Goal: Task Accomplishment & Management: Manage account settings

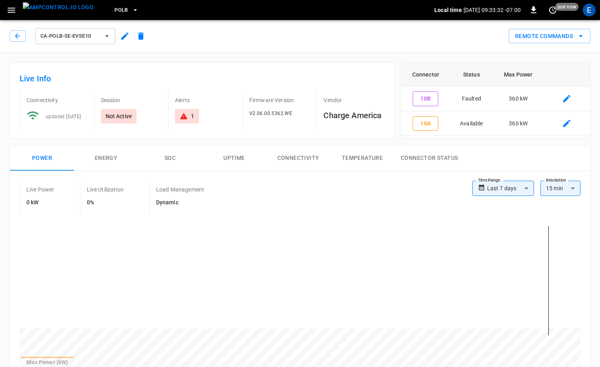
scroll to position [393, 0]
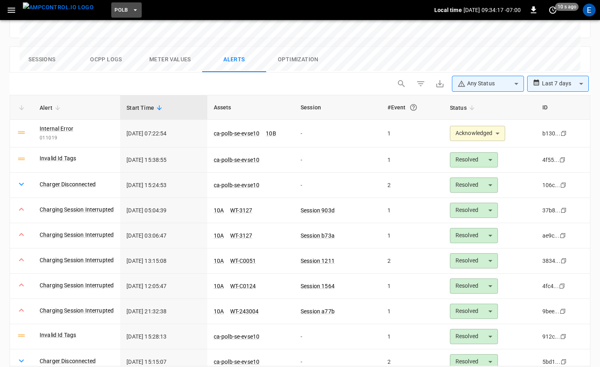
click at [113, 4] on button "PoLB" at bounding box center [126, 10] width 30 height 16
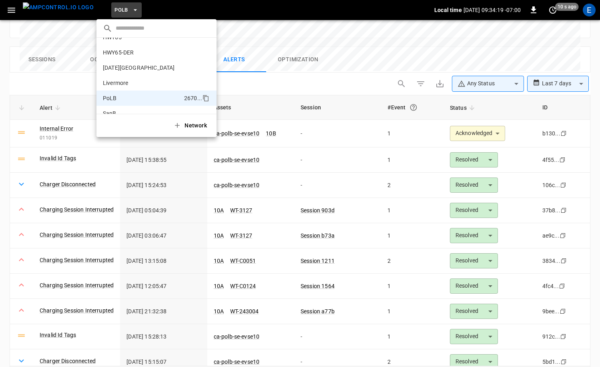
scroll to position [26, 0]
click at [135, 57] on li "HWY65-DER [DATE].." at bounding box center [156, 52] width 120 height 15
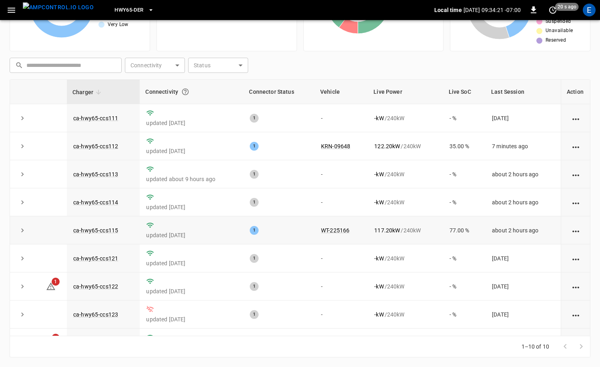
scroll to position [49, 0]
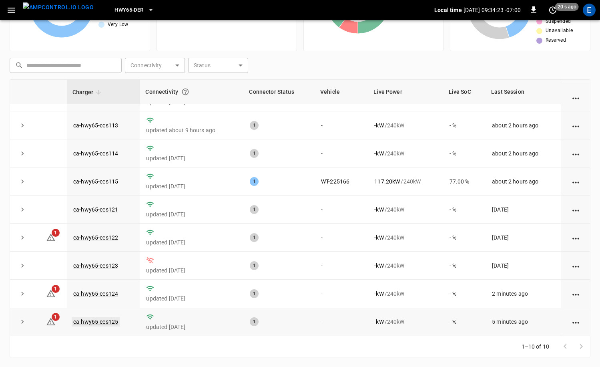
click at [106, 320] on link "ca-hwy65-ccs125" at bounding box center [96, 322] width 48 height 10
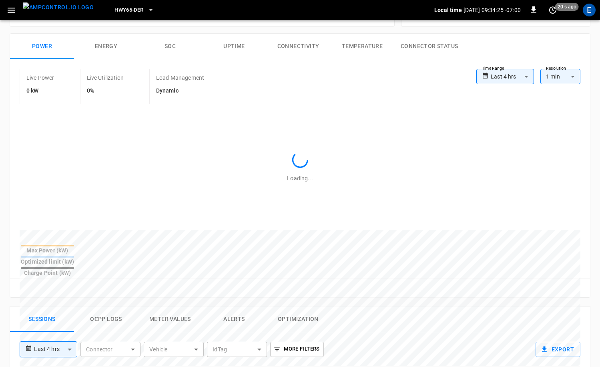
scroll to position [224, 0]
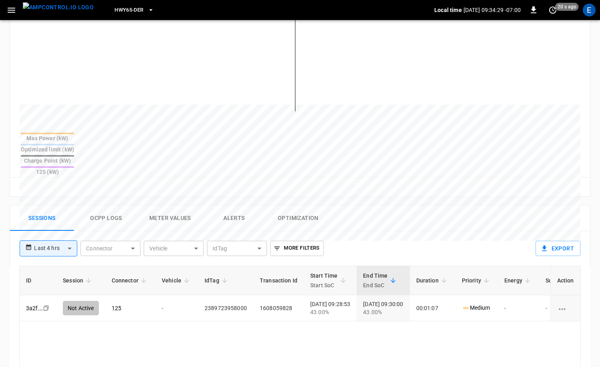
click at [111, 205] on button "Ocpp logs" at bounding box center [106, 218] width 64 height 26
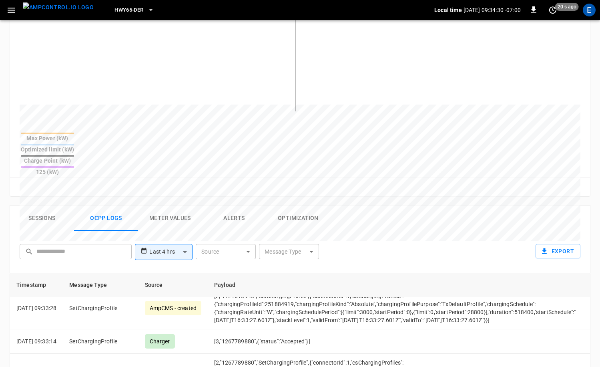
scroll to position [59, 0]
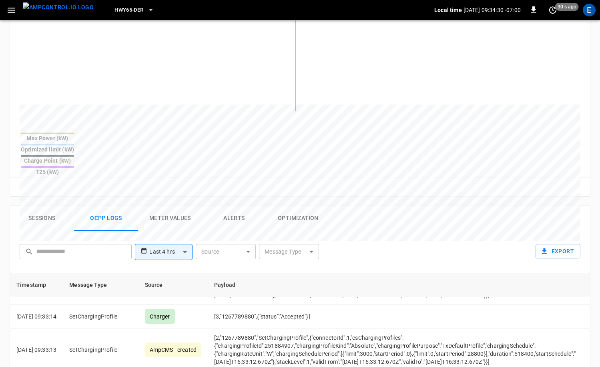
click at [305, 226] on body "**********" at bounding box center [300, 168] width 600 height 784
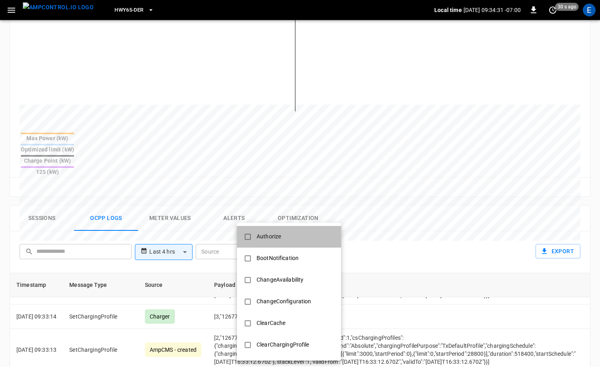
click at [305, 237] on li "Authorize" at bounding box center [289, 237] width 104 height 22
type input "*********"
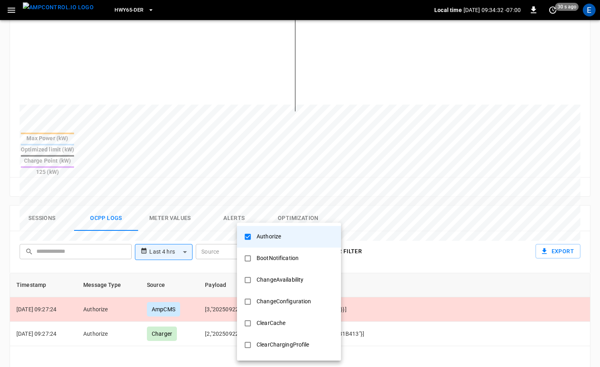
click at [467, 226] on div at bounding box center [300, 183] width 600 height 367
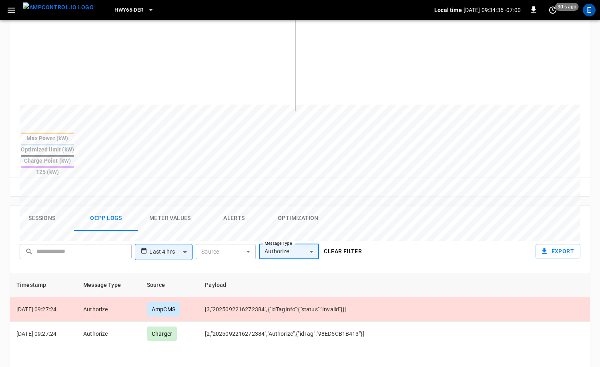
click at [45, 205] on button "Sessions" at bounding box center [42, 218] width 64 height 26
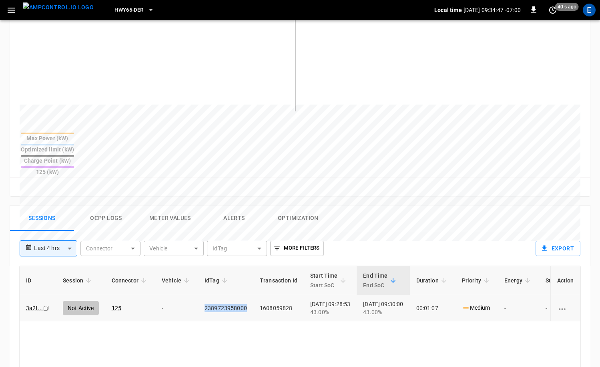
drag, startPoint x: 245, startPoint y: 283, endPoint x: 204, endPoint y: 281, distance: 41.3
click at [204, 295] on td "2389723958000" at bounding box center [225, 308] width 55 height 26
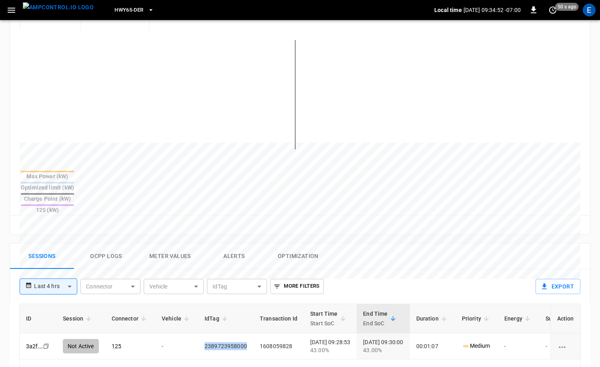
click at [116, 243] on button "Ocpp logs" at bounding box center [106, 256] width 64 height 26
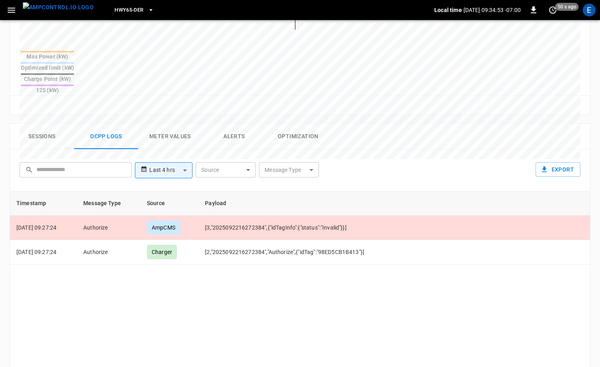
scroll to position [337, 0]
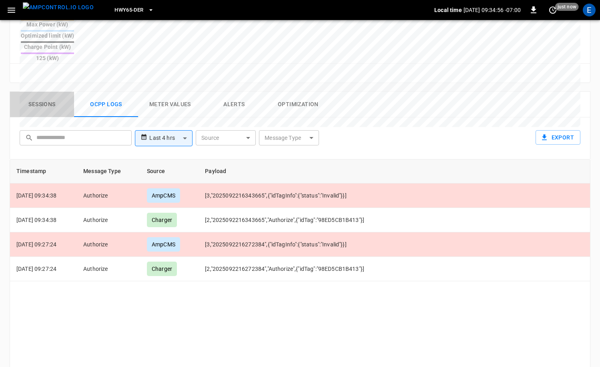
drag, startPoint x: 50, startPoint y: 79, endPoint x: 115, endPoint y: 89, distance: 66.0
click at [49, 92] on button "Sessions" at bounding box center [42, 105] width 64 height 26
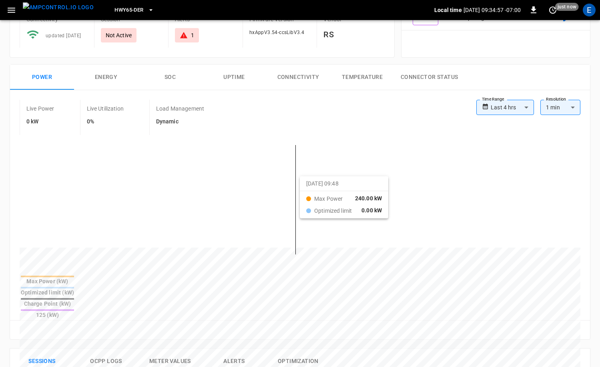
scroll to position [0, 0]
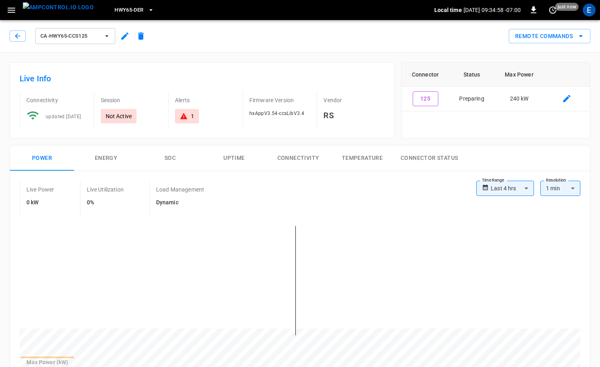
click at [571, 32] on button "Remote Commands" at bounding box center [550, 36] width 82 height 15
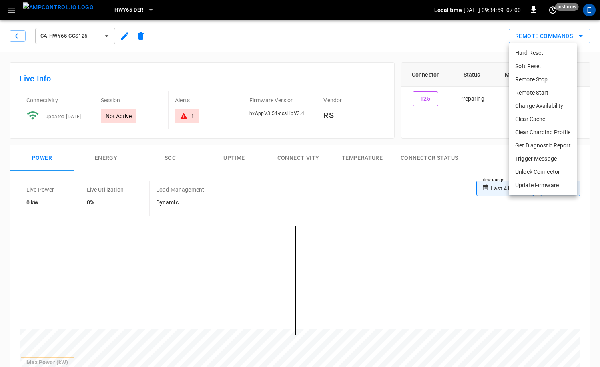
click at [549, 95] on li "Remote Start" at bounding box center [543, 92] width 68 height 13
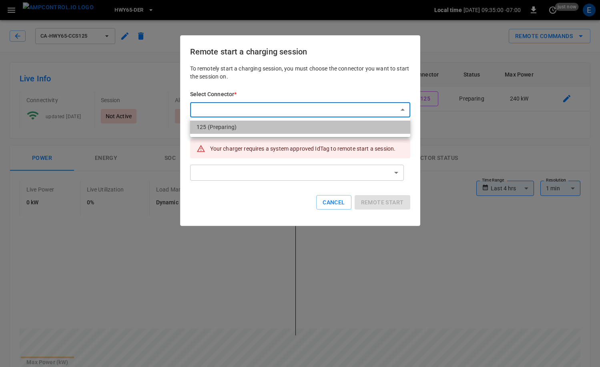
click at [285, 130] on li "125 (Preparing)" at bounding box center [300, 126] width 220 height 13
type input "**********"
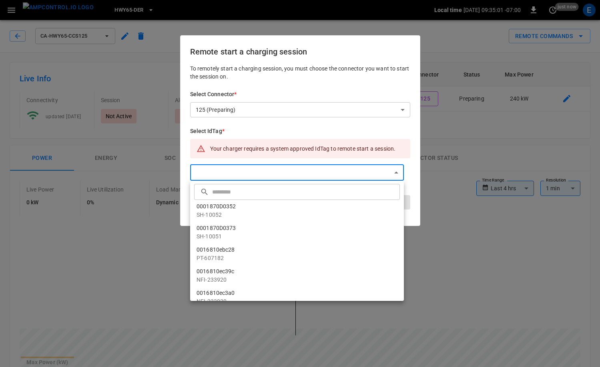
click at [286, 195] on input "text" at bounding box center [305, 191] width 186 height 21
paste input "**********"
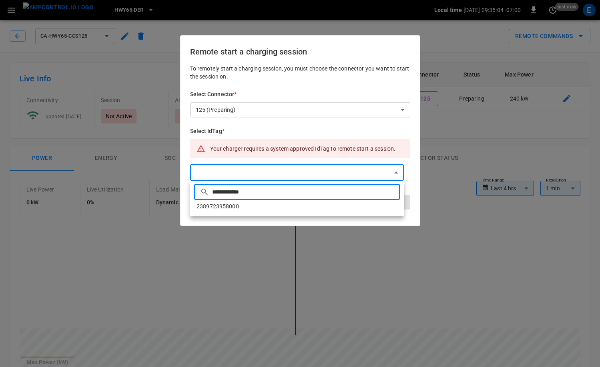
type input "**********"
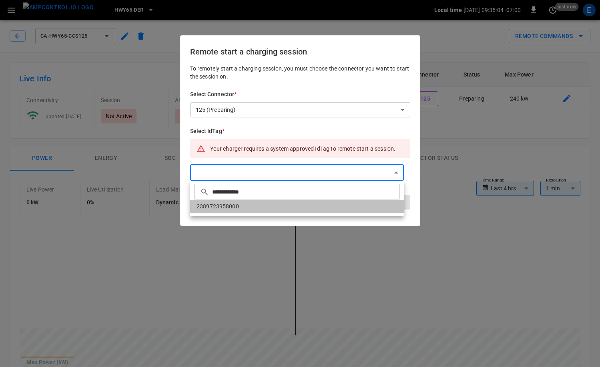
click at [294, 207] on li "2389723958000" at bounding box center [297, 206] width 214 height 13
type input "**********"
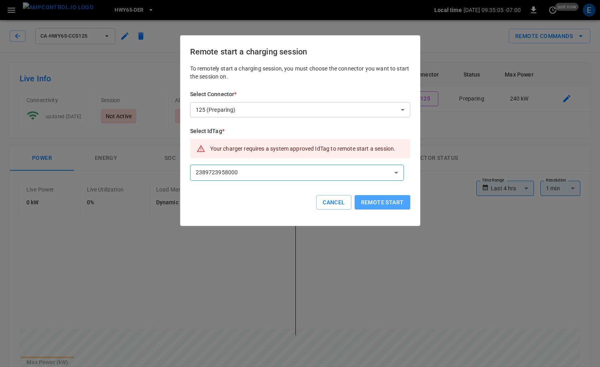
click at [371, 204] on button "Remote start" at bounding box center [383, 202] width 56 height 15
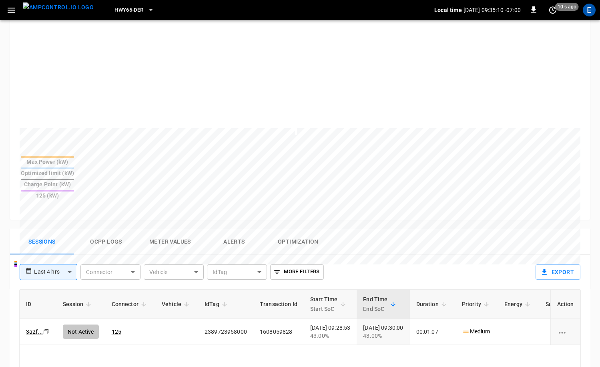
scroll to position [209, 0]
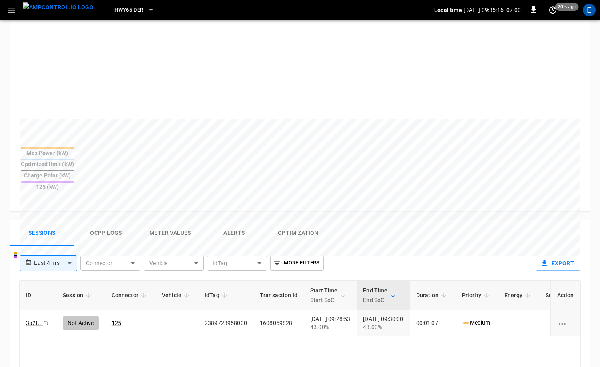
click at [64, 9] on img "menu" at bounding box center [58, 7] width 71 height 10
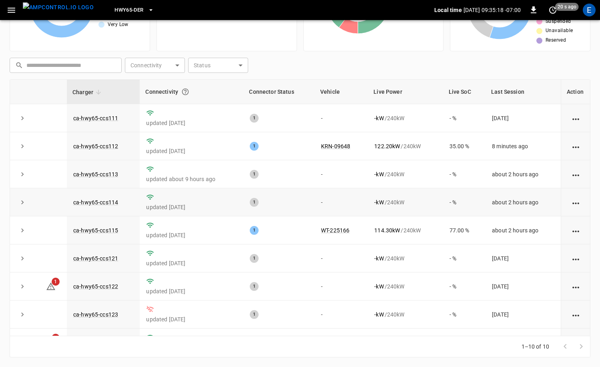
scroll to position [49, 0]
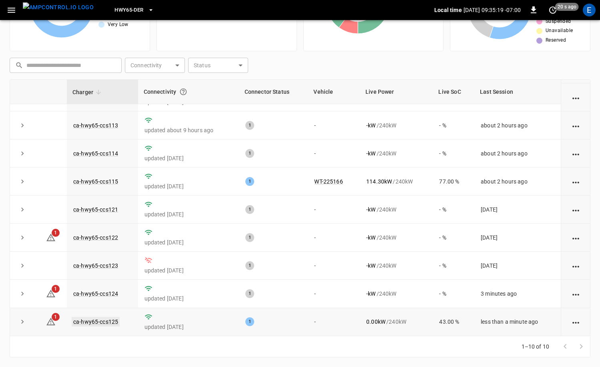
click at [115, 323] on link "ca-hwy65-ccs125" at bounding box center [96, 322] width 48 height 10
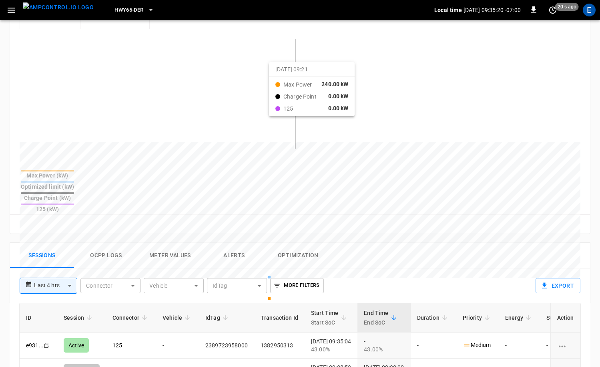
scroll to position [200, 0]
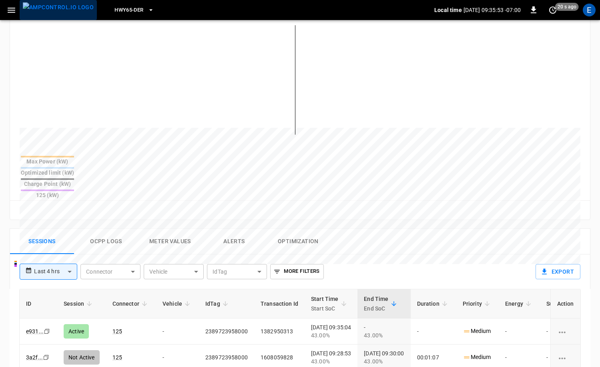
click at [59, 9] on img "menu" at bounding box center [58, 7] width 71 height 10
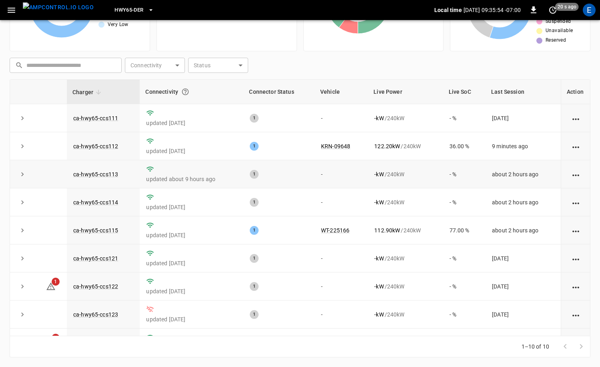
scroll to position [49, 0]
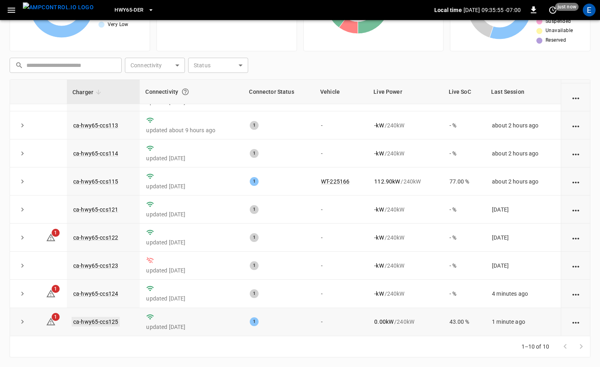
click at [98, 318] on link "ca-hwy65-ccs125" at bounding box center [96, 322] width 48 height 10
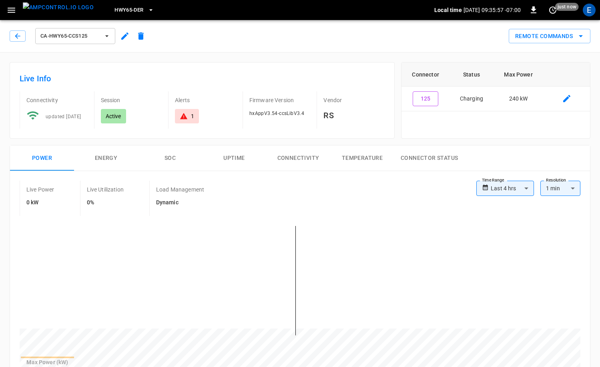
click at [109, 164] on button "Energy" at bounding box center [106, 158] width 64 height 26
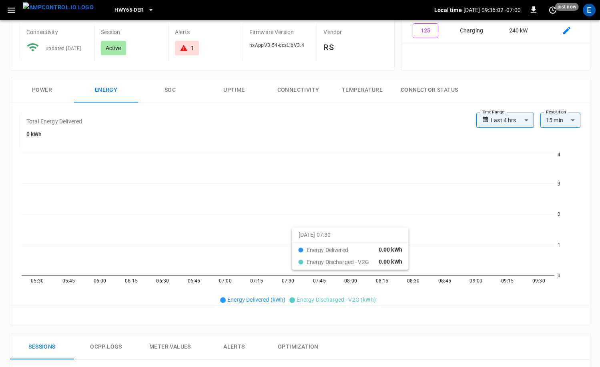
scroll to position [93, 0]
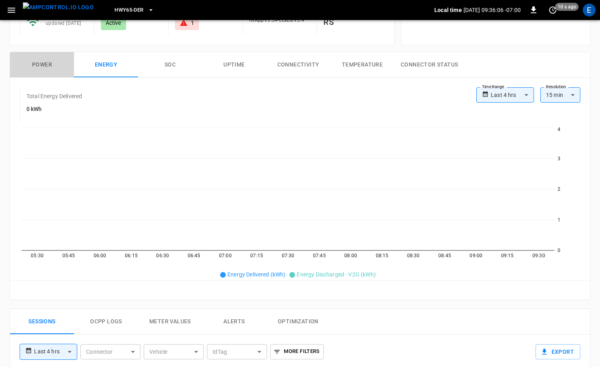
click at [52, 66] on button "Power" at bounding box center [42, 65] width 64 height 26
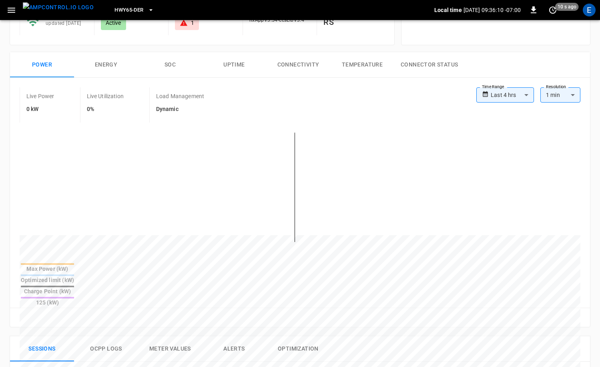
click at [116, 66] on button "Energy" at bounding box center [106, 65] width 64 height 26
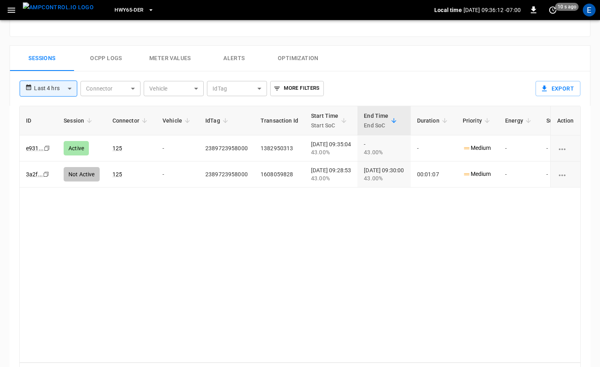
scroll to position [324, 0]
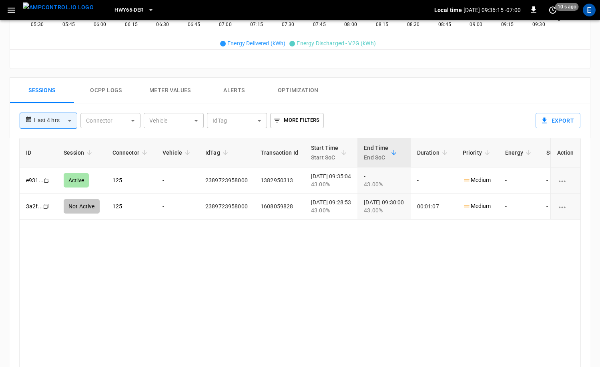
click at [38, 19] on button "menu" at bounding box center [58, 10] width 77 height 20
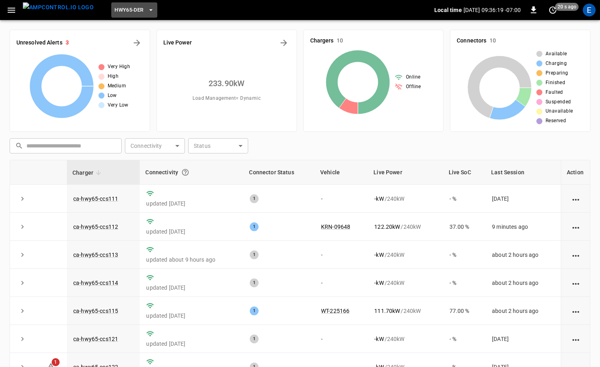
click at [122, 10] on span "HWY65-DER" at bounding box center [128, 10] width 29 height 9
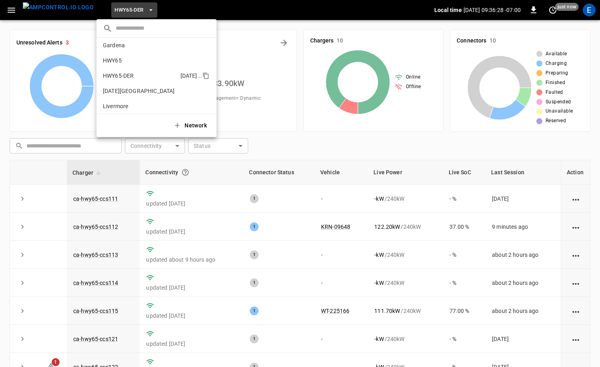
scroll to position [3, 0]
click at [131, 60] on p "HWY65" at bounding box center [142, 61] width 79 height 8
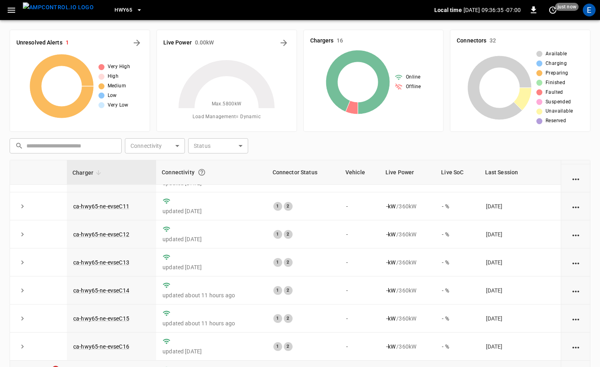
scroll to position [0, 0]
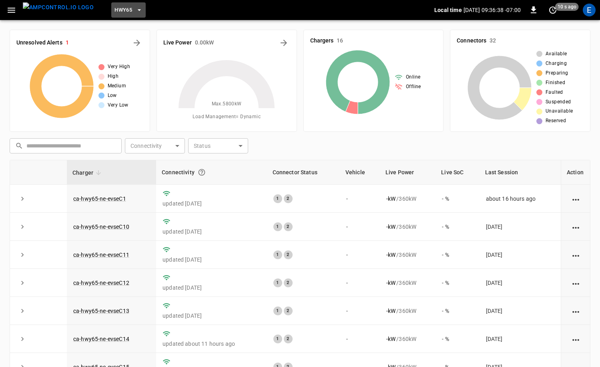
click at [135, 12] on icon "button" at bounding box center [139, 10] width 8 height 8
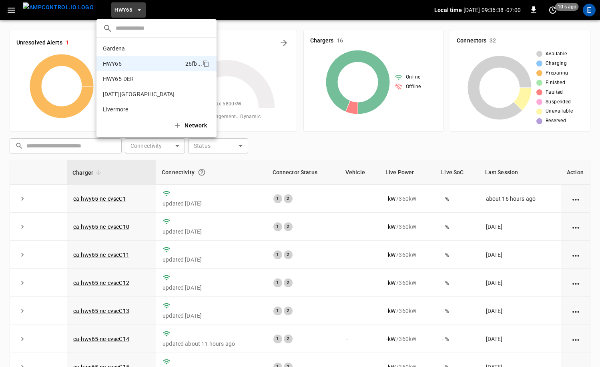
scroll to position [13, 0]
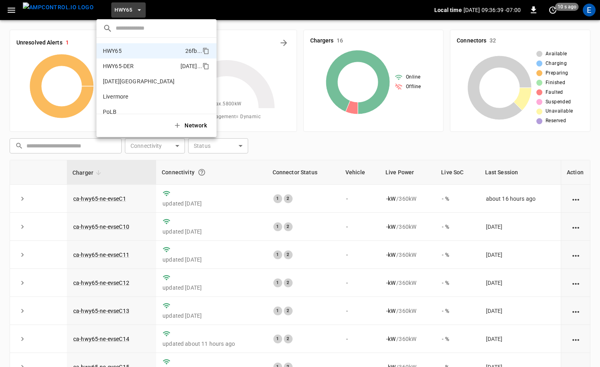
click at [146, 65] on p "HWY65-DER" at bounding box center [140, 66] width 74 height 8
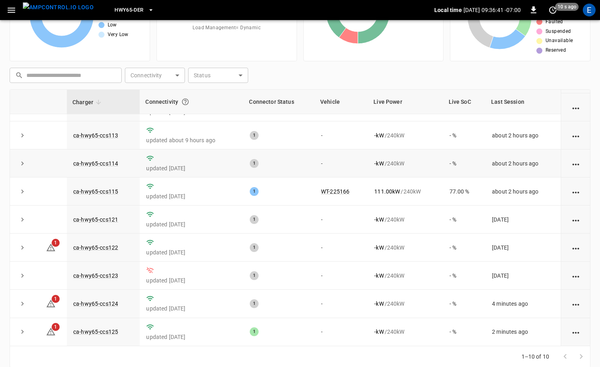
scroll to position [80, 0]
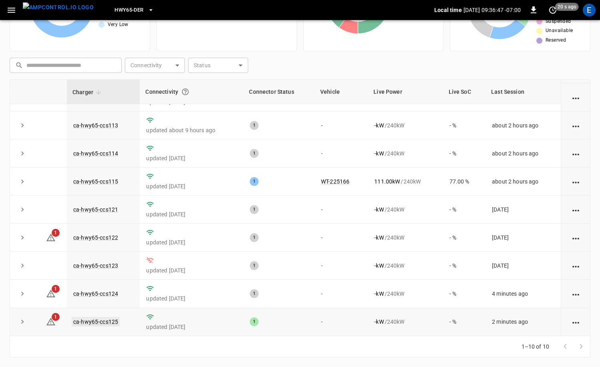
click at [101, 319] on link "ca-hwy65-ccs125" at bounding box center [96, 322] width 48 height 10
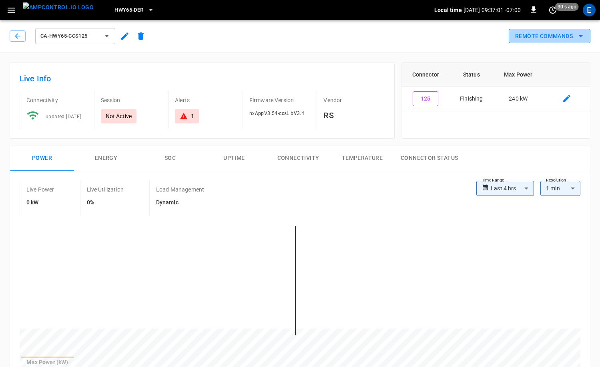
click at [562, 38] on button "Remote Commands" at bounding box center [550, 36] width 82 height 15
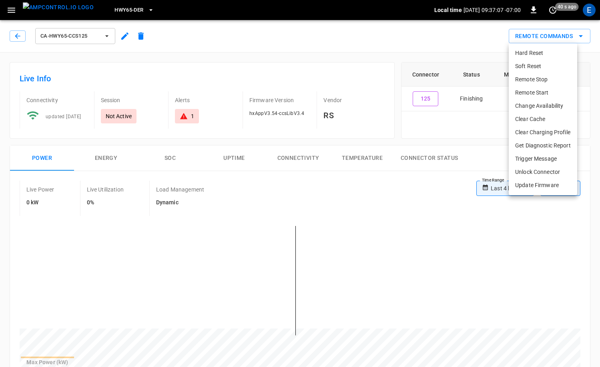
click at [559, 67] on li "Soft Reset" at bounding box center [543, 66] width 68 height 13
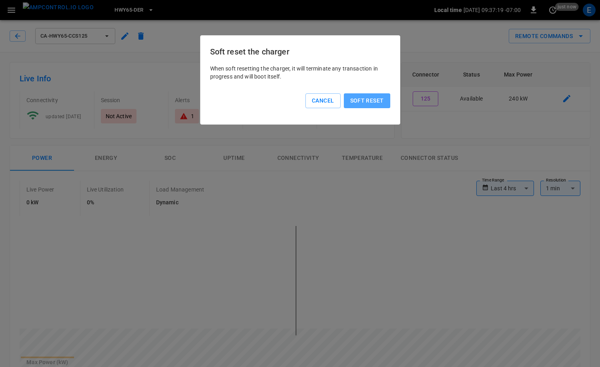
click at [373, 103] on button "Soft reset" at bounding box center [367, 100] width 46 height 15
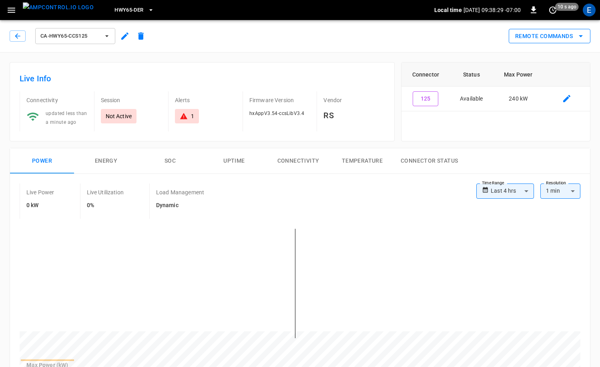
click at [547, 37] on button "Remote Commands" at bounding box center [550, 36] width 82 height 15
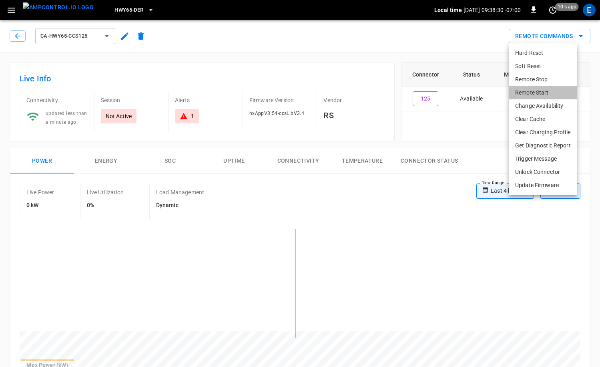
click at [541, 92] on li "Remote Start" at bounding box center [543, 92] width 68 height 13
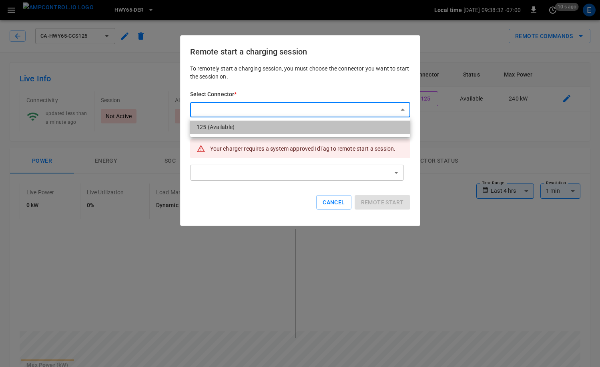
click at [298, 124] on li "125 (Available)" at bounding box center [300, 126] width 220 height 13
type input "**********"
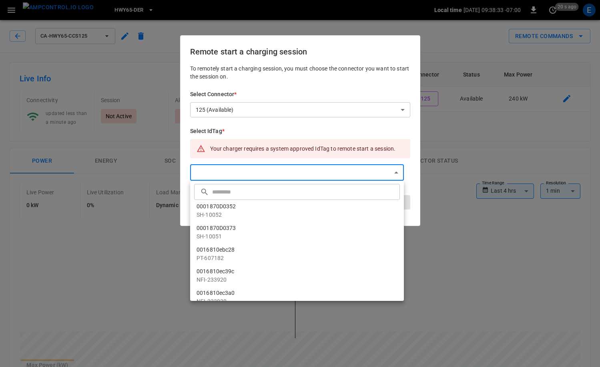
click at [258, 195] on input "text" at bounding box center [305, 191] width 186 height 21
paste input "**********"
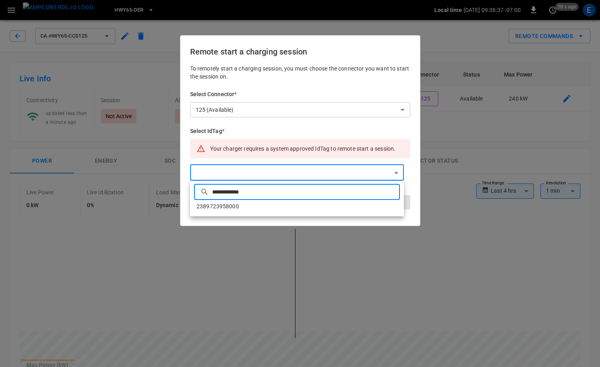
type input "**********"
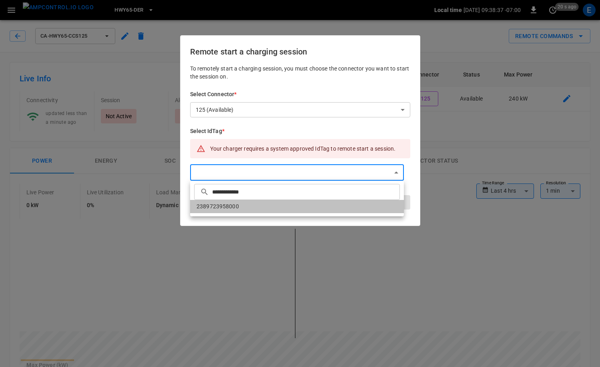
click at [326, 205] on li "2389723958000" at bounding box center [297, 206] width 214 height 13
type input "**********"
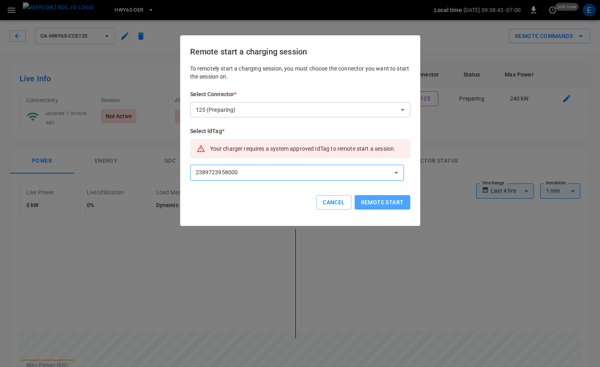
click at [395, 202] on button "Remote start" at bounding box center [383, 202] width 56 height 15
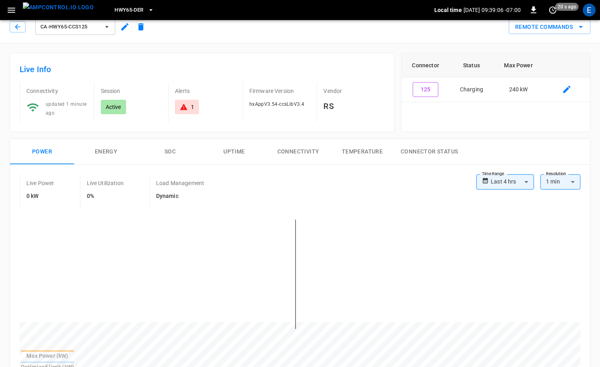
scroll to position [83, 0]
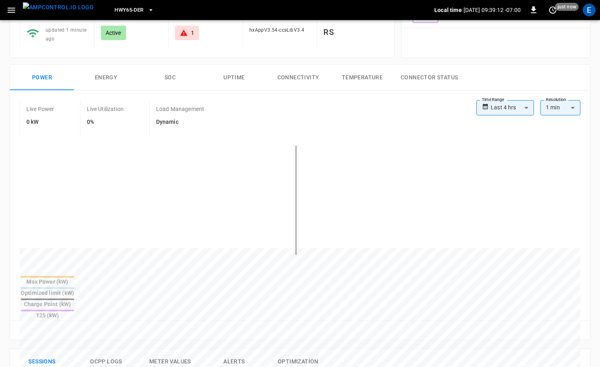
click at [105, 83] on button "Energy" at bounding box center [106, 78] width 64 height 26
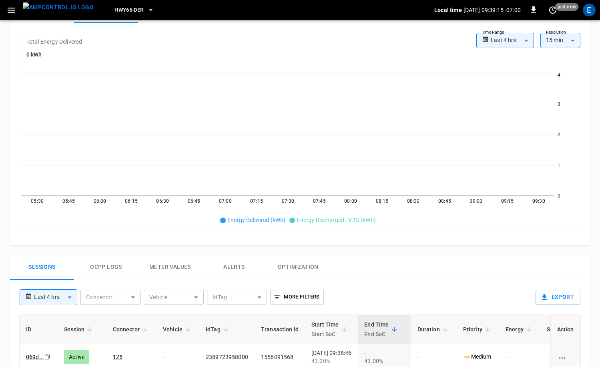
scroll to position [200, 0]
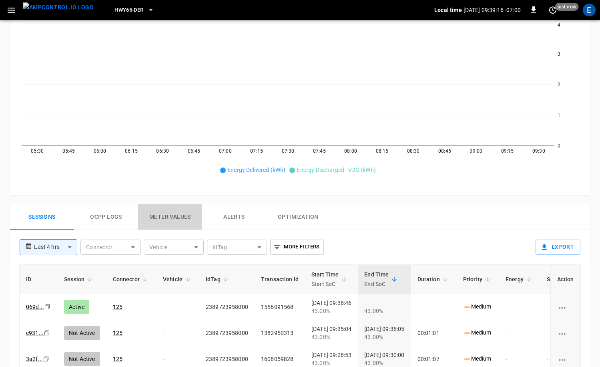
click at [159, 210] on button "Meter Values" at bounding box center [170, 217] width 64 height 26
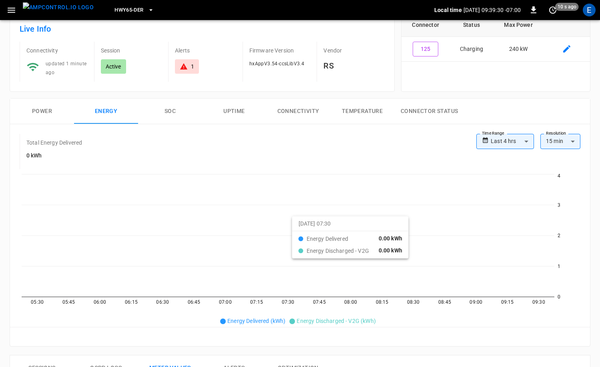
scroll to position [0, 0]
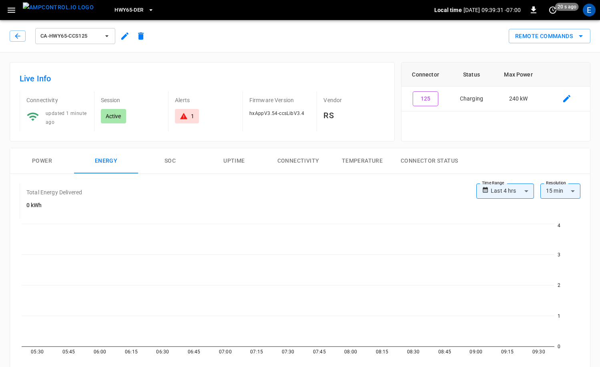
drag, startPoint x: 33, startPoint y: 161, endPoint x: 54, endPoint y: 152, distance: 22.2
click at [33, 161] on button "Power" at bounding box center [42, 161] width 64 height 26
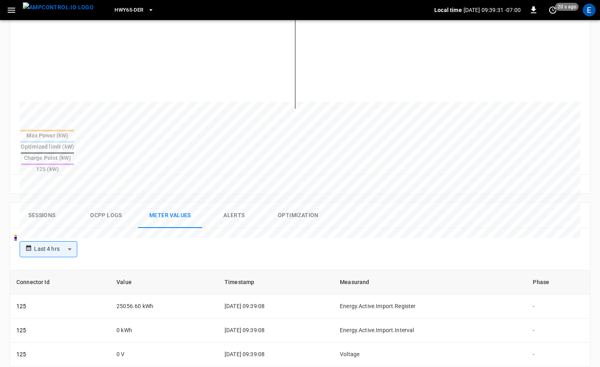
scroll to position [245, 0]
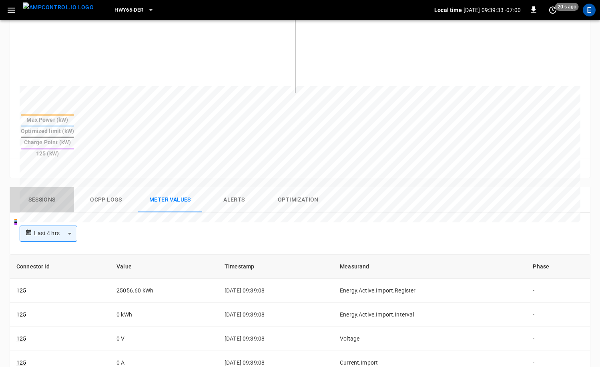
drag, startPoint x: 48, startPoint y: 172, endPoint x: 56, endPoint y: 172, distance: 7.6
click at [48, 187] on button "Sessions" at bounding box center [42, 200] width 64 height 26
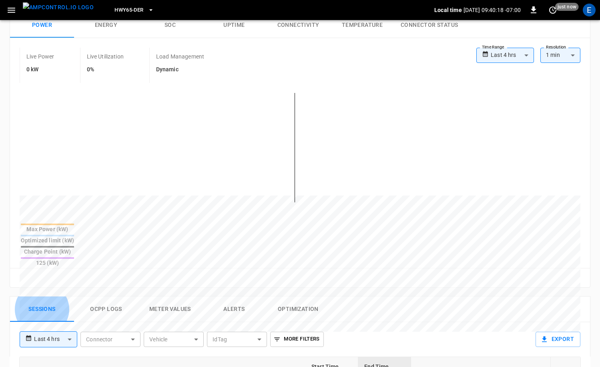
scroll to position [93, 0]
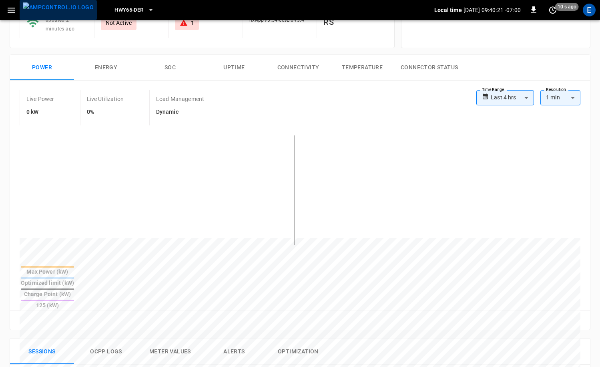
click at [63, 11] on img "menu" at bounding box center [58, 7] width 71 height 10
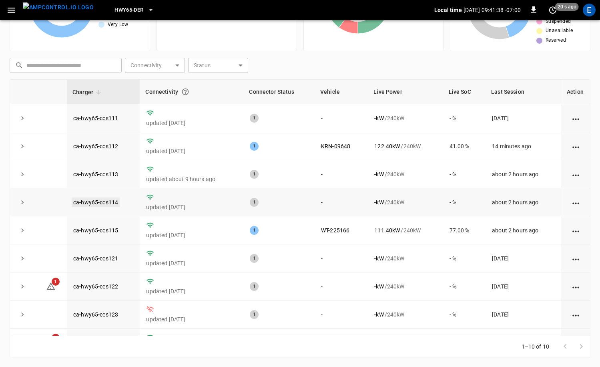
click at [110, 202] on link "ca-hwy65-ccs114" at bounding box center [96, 202] width 48 height 10
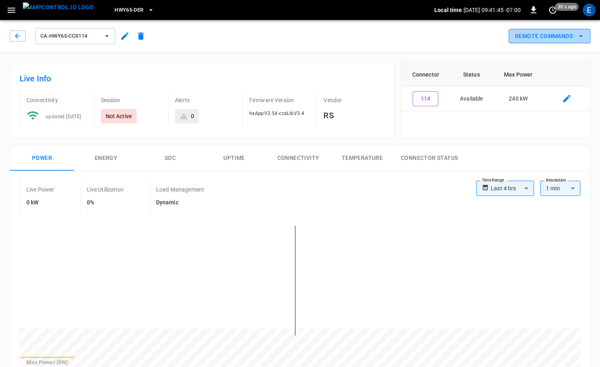
click at [534, 35] on button "Remote Commands" at bounding box center [550, 36] width 82 height 15
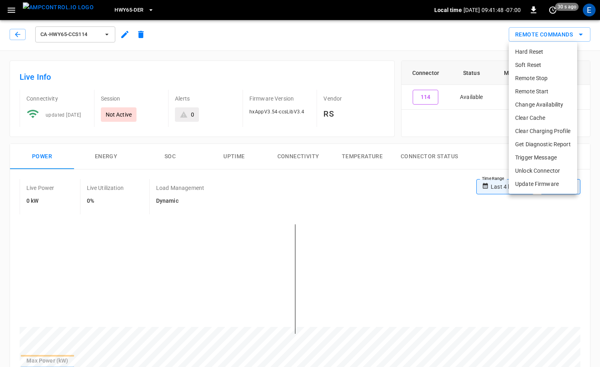
click at [541, 90] on li "Remote Start" at bounding box center [543, 91] width 68 height 13
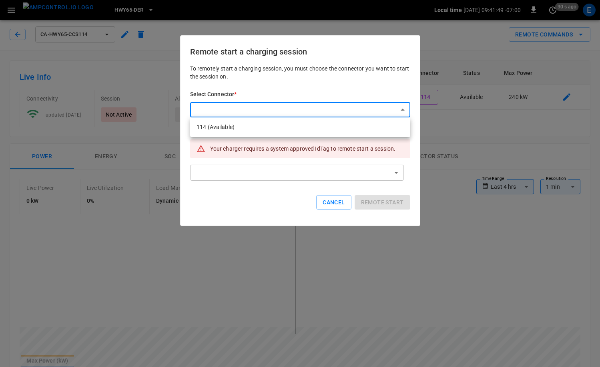
click at [323, 132] on li "114 (Available)" at bounding box center [300, 126] width 220 height 13
type input "**********"
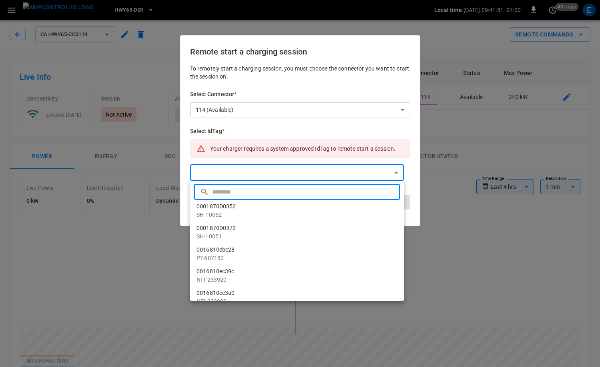
click at [240, 194] on input "text" at bounding box center [305, 191] width 186 height 21
paste input "**********"
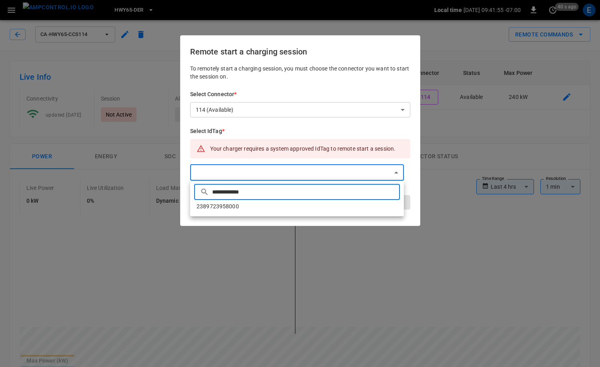
type input "**********"
click at [333, 203] on li "2389723958000" at bounding box center [297, 206] width 214 height 13
type input "**********"
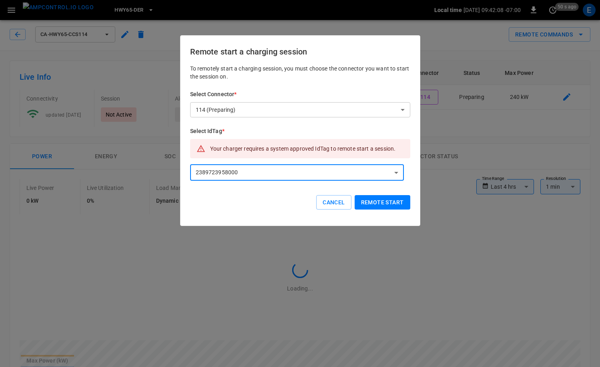
click at [387, 200] on button "Remote start" at bounding box center [383, 202] width 56 height 15
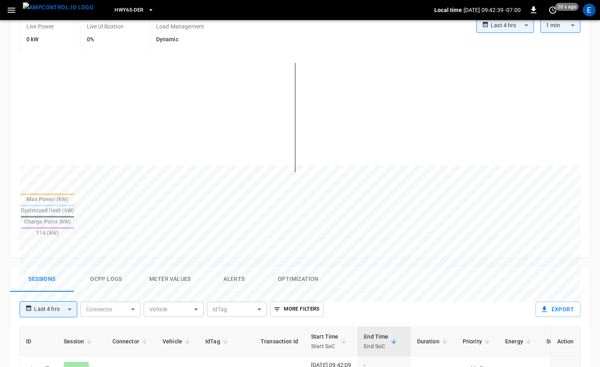
scroll to position [176, 0]
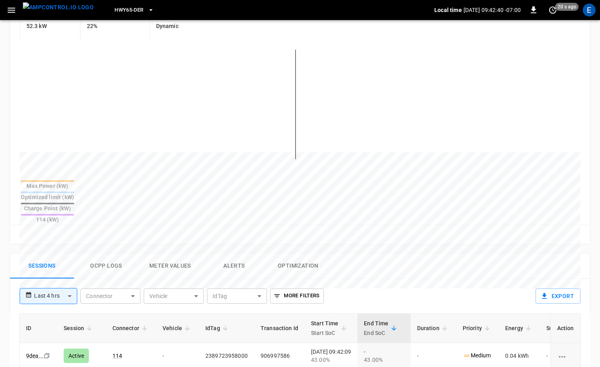
click at [118, 253] on button "Ocpp logs" at bounding box center [106, 266] width 64 height 26
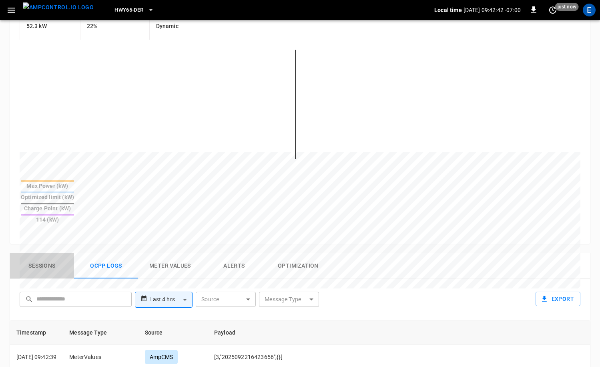
click at [60, 253] on button "Sessions" at bounding box center [42, 266] width 64 height 26
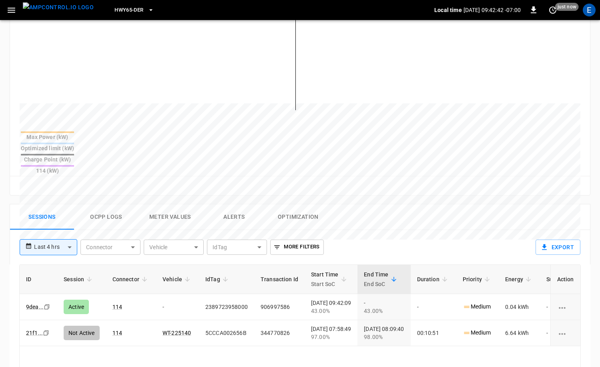
scroll to position [258, 0]
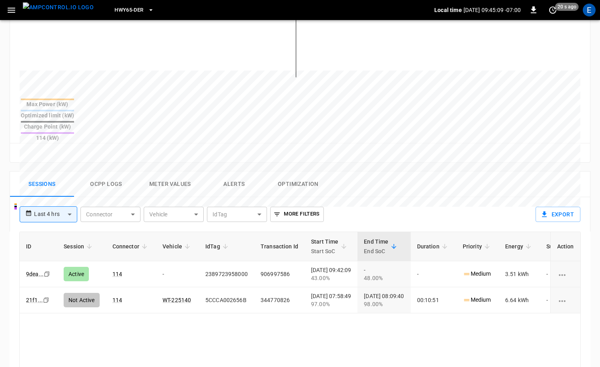
click at [62, 2] on img "menu" at bounding box center [58, 7] width 71 height 10
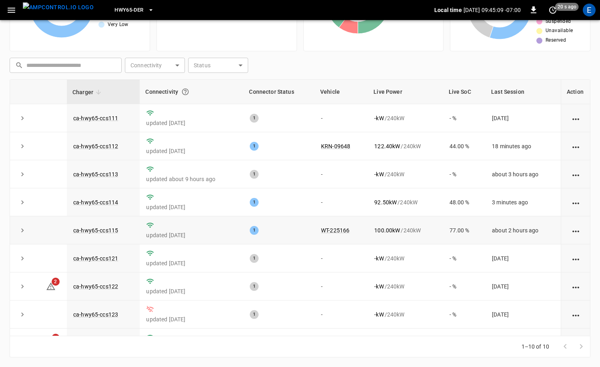
scroll to position [49, 0]
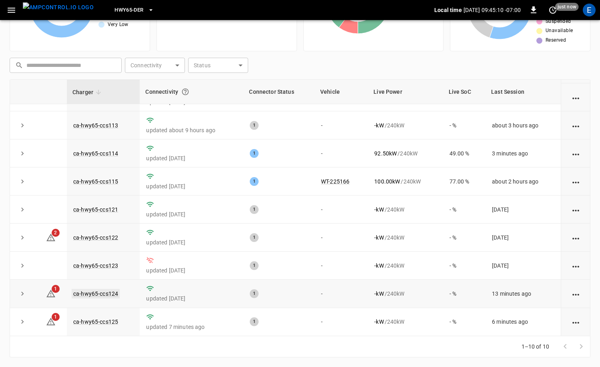
click at [106, 290] on link "ca-hwy65-ccs124" at bounding box center [96, 294] width 48 height 10
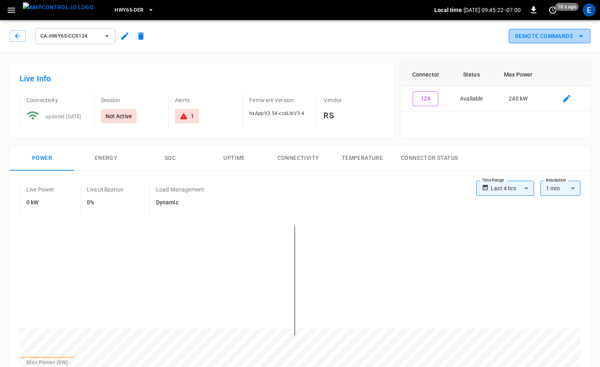
click at [562, 36] on button "Remote Commands" at bounding box center [550, 36] width 82 height 15
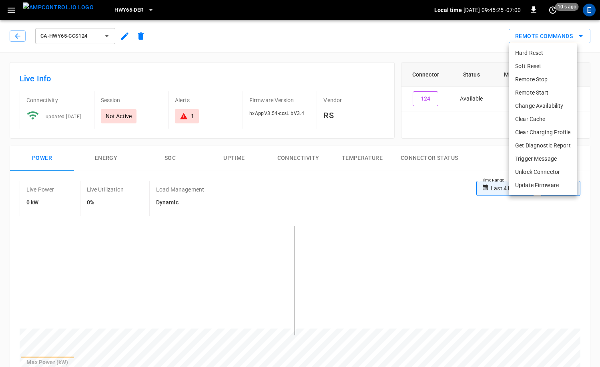
drag, startPoint x: 383, startPoint y: 142, endPoint x: 374, endPoint y: 144, distance: 9.3
click at [383, 142] on div at bounding box center [300, 183] width 600 height 367
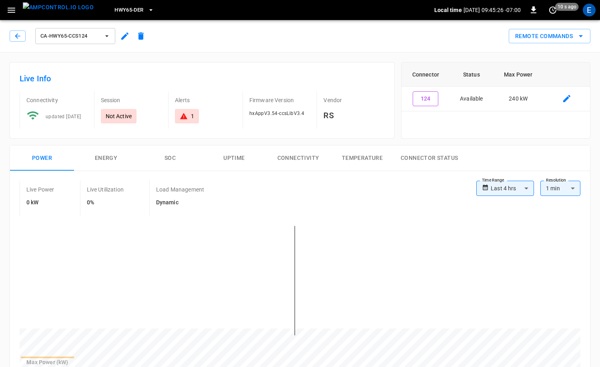
click at [116, 163] on button "Energy" at bounding box center [106, 158] width 64 height 26
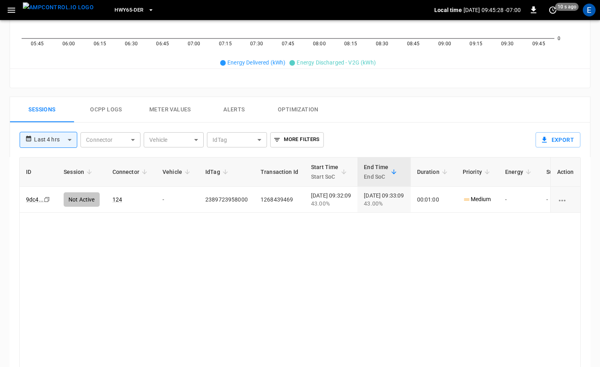
scroll to position [82, 0]
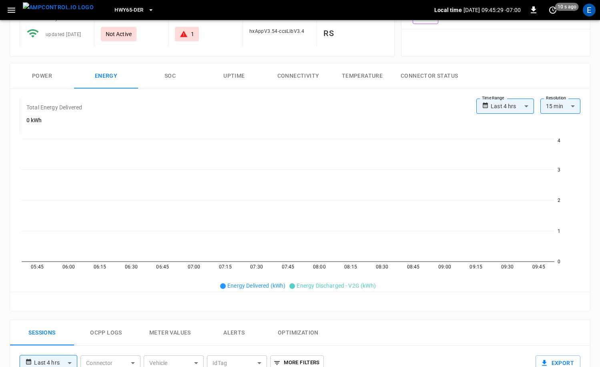
click at [158, 78] on button "SOC" at bounding box center [170, 76] width 64 height 26
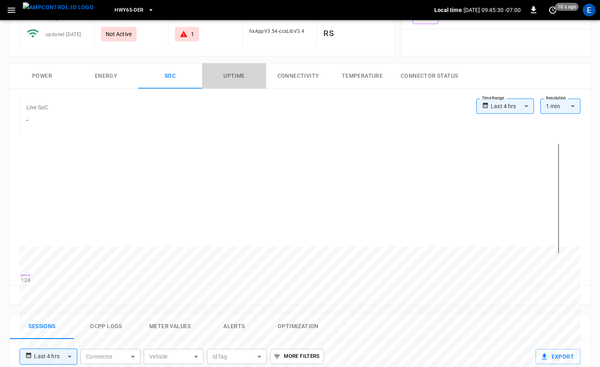
click at [230, 78] on button "Uptime" at bounding box center [234, 76] width 64 height 26
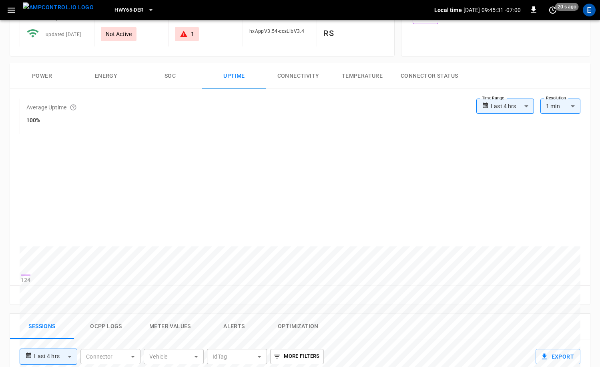
click at [297, 79] on button "Connectivity" at bounding box center [298, 76] width 64 height 26
click at [396, 78] on button "Connector Status" at bounding box center [429, 76] width 70 height 26
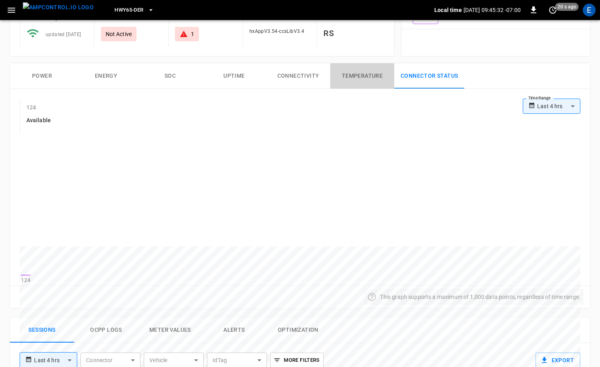
click at [375, 81] on button "Temperature" at bounding box center [362, 76] width 64 height 26
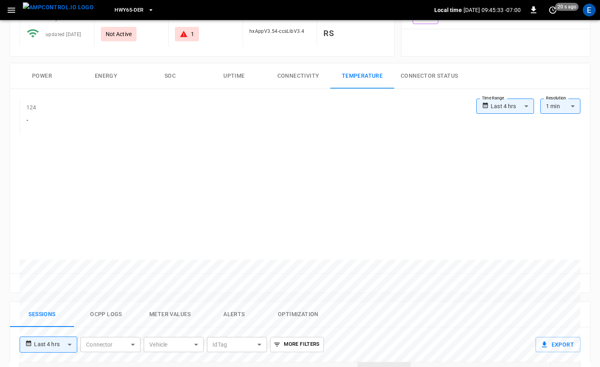
click at [415, 78] on button "Connector Status" at bounding box center [429, 76] width 70 height 26
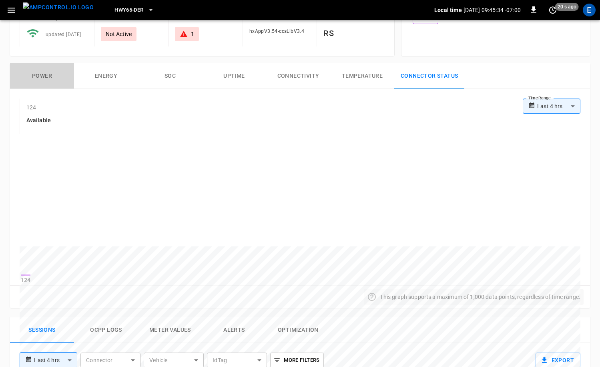
click at [37, 76] on button "Power" at bounding box center [42, 76] width 64 height 26
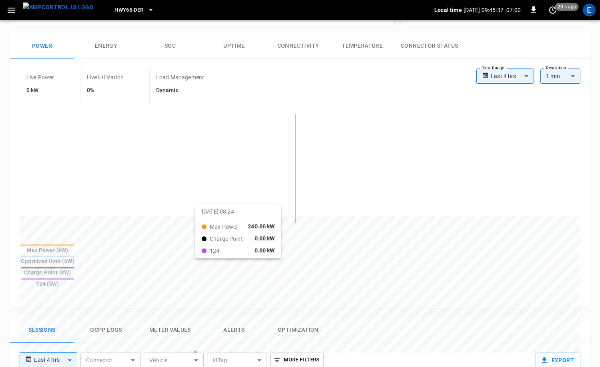
scroll to position [257, 0]
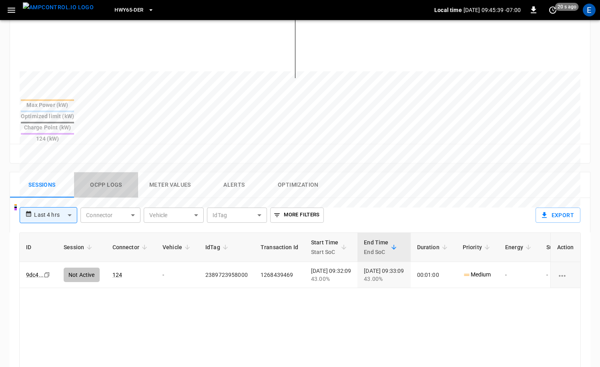
click at [118, 172] on button "Ocpp logs" at bounding box center [106, 185] width 64 height 26
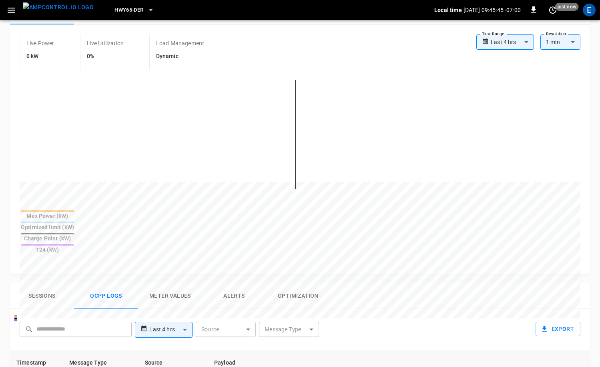
scroll to position [0, 0]
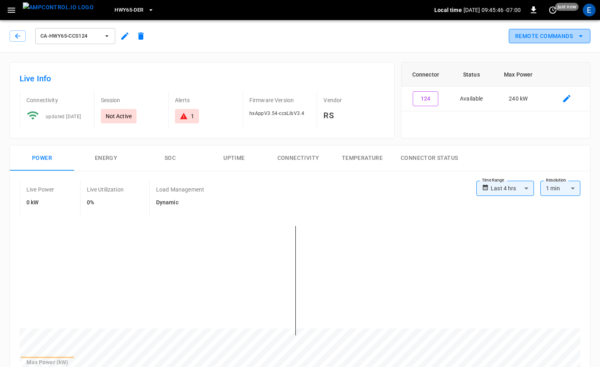
click at [576, 40] on icon "remote commands options" at bounding box center [581, 36] width 10 height 10
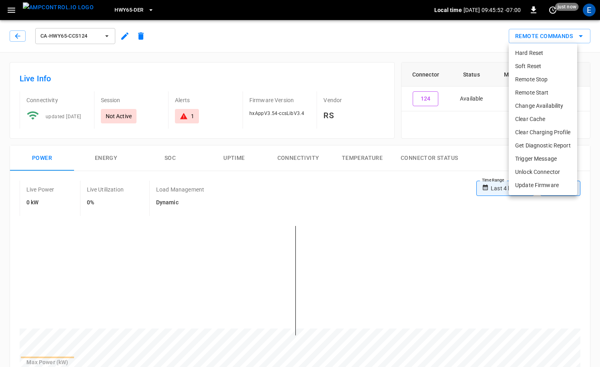
click at [361, 147] on div at bounding box center [300, 183] width 600 height 367
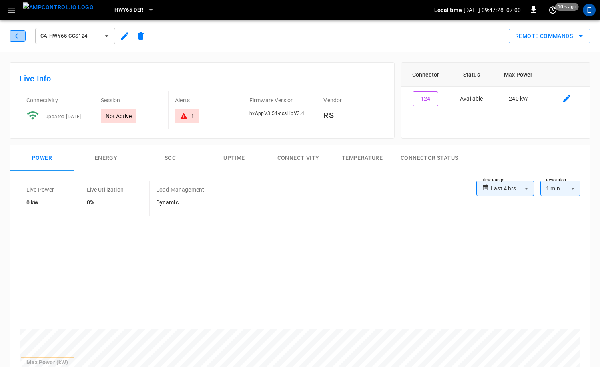
click at [18, 39] on icon "button" at bounding box center [18, 36] width 8 height 8
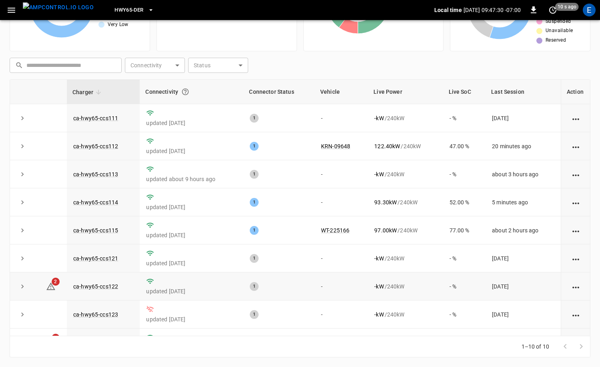
scroll to position [49, 0]
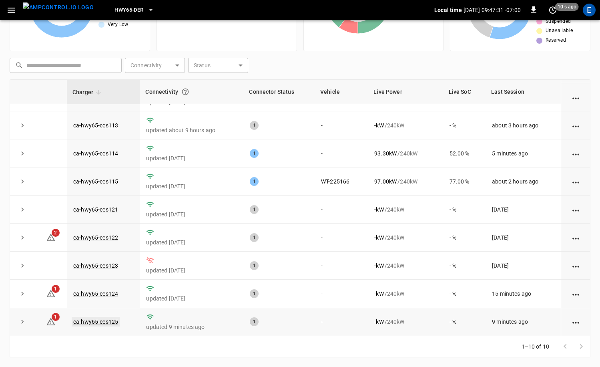
click at [108, 320] on link "ca-hwy65-ccs125" at bounding box center [96, 322] width 48 height 10
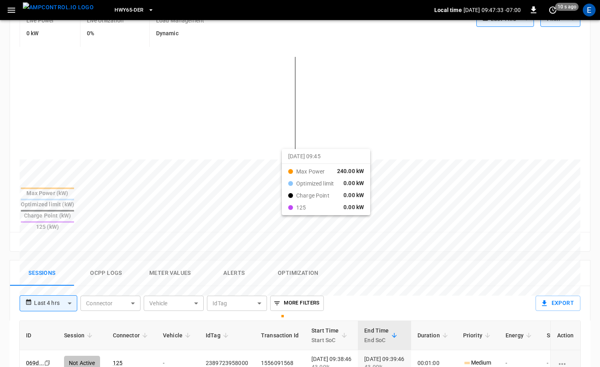
scroll to position [244, 0]
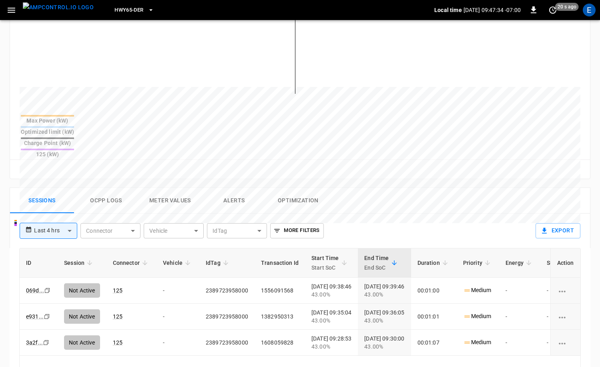
click at [106, 188] on button "Ocpp logs" at bounding box center [106, 201] width 64 height 26
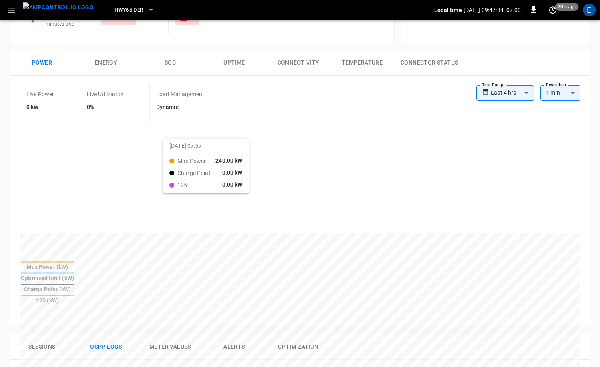
scroll to position [79, 0]
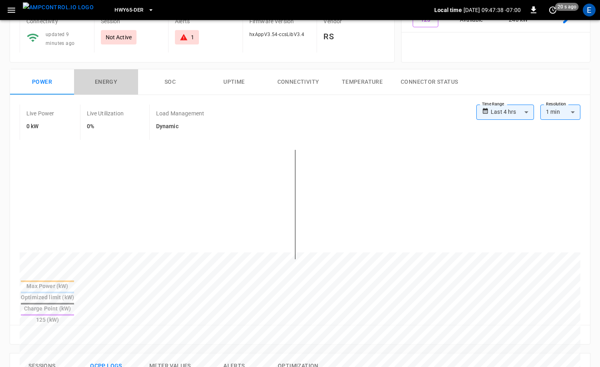
click at [112, 85] on button "Energy" at bounding box center [106, 82] width 64 height 26
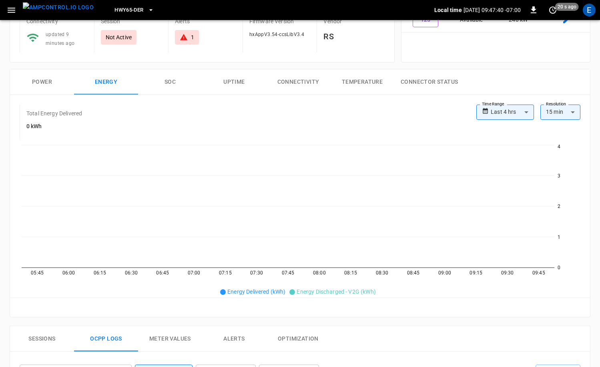
click at [34, 81] on button "Power" at bounding box center [42, 82] width 64 height 26
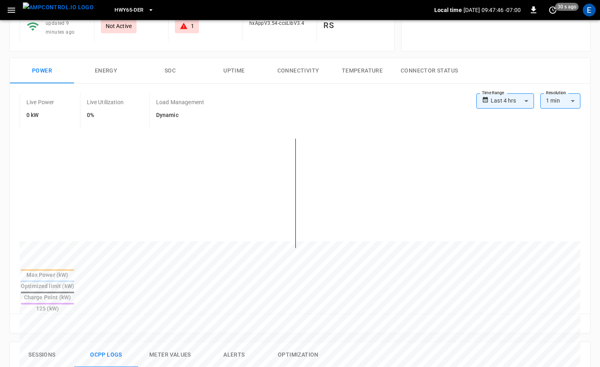
scroll to position [211, 0]
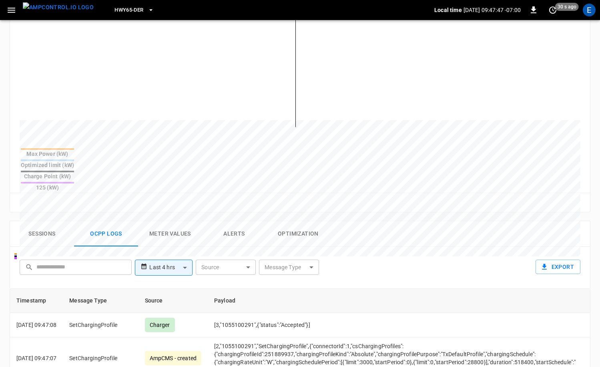
click at [36, 221] on button "Sessions" at bounding box center [42, 234] width 64 height 26
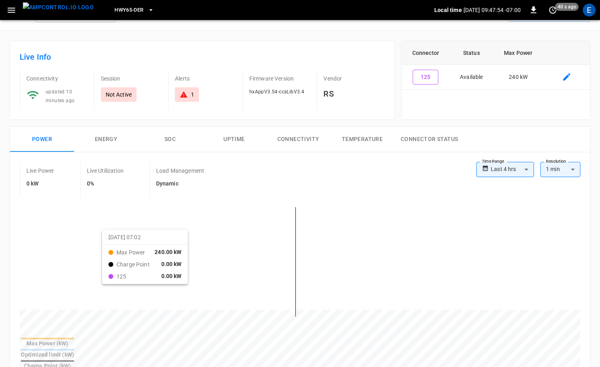
scroll to position [9, 0]
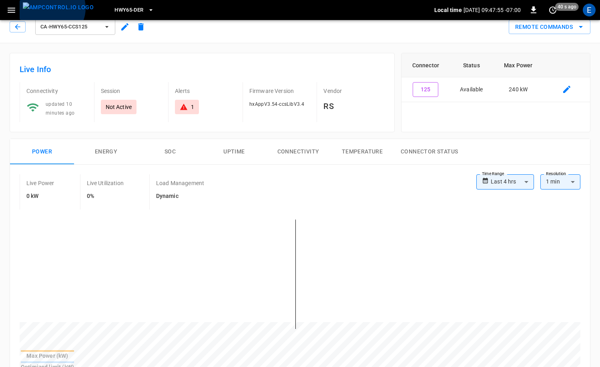
click at [51, 8] on img "menu" at bounding box center [58, 7] width 71 height 10
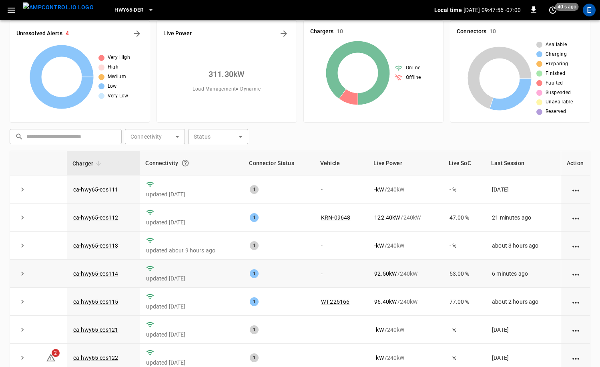
scroll to position [49, 0]
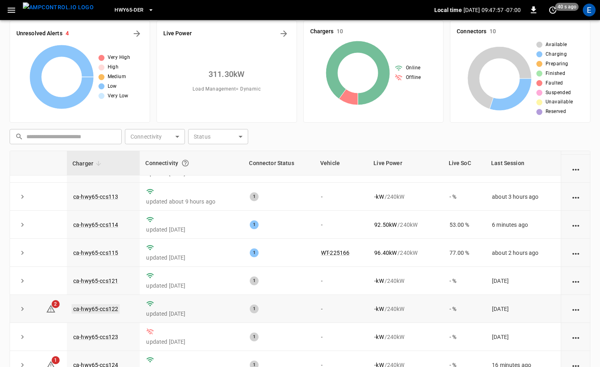
click at [103, 310] on link "ca-hwy65-ccs122" at bounding box center [96, 309] width 48 height 10
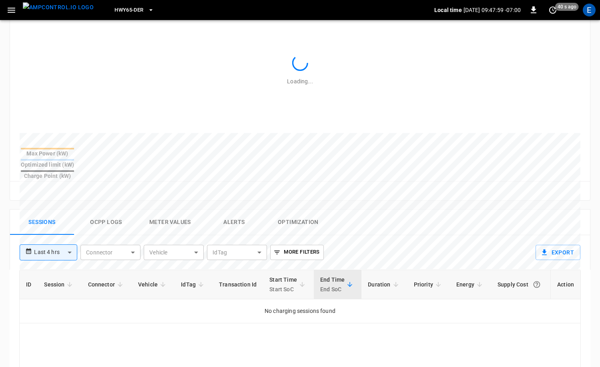
scroll to position [255, 0]
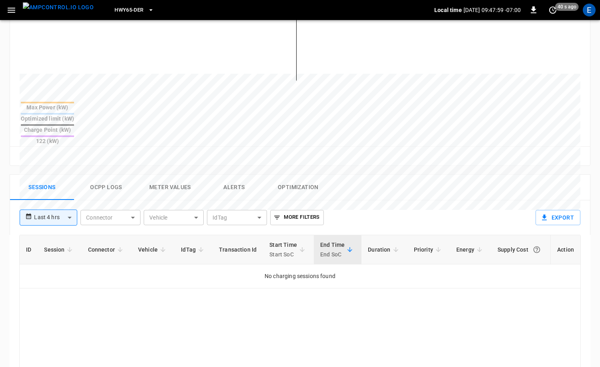
click at [113, 174] on button "Ocpp logs" at bounding box center [106, 187] width 64 height 26
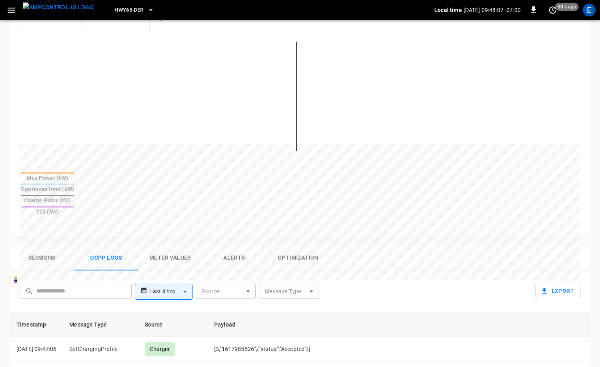
scroll to position [235, 0]
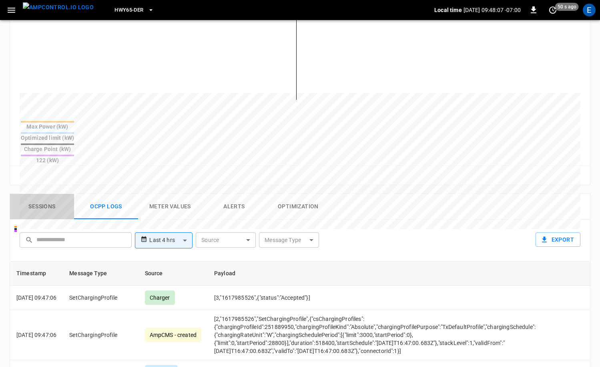
click at [42, 194] on button "Sessions" at bounding box center [42, 207] width 64 height 26
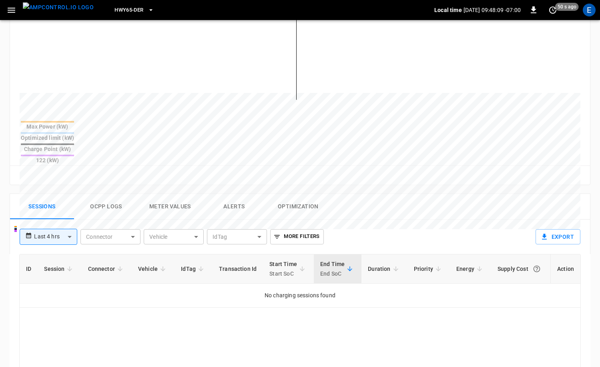
click at [104, 194] on button "Ocpp logs" at bounding box center [106, 207] width 64 height 26
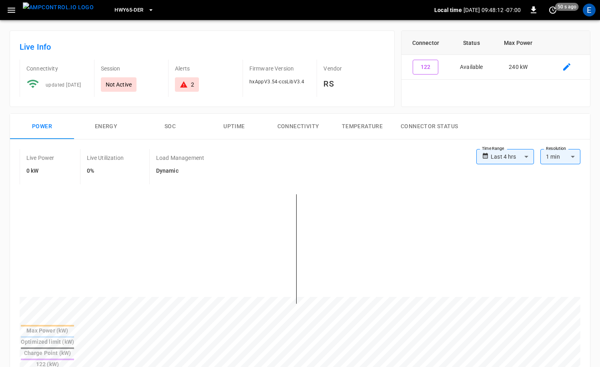
scroll to position [54, 0]
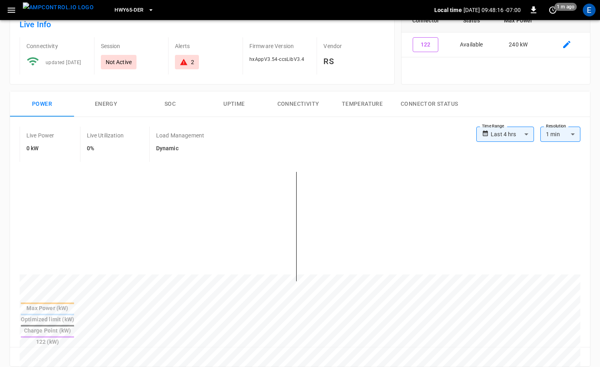
click at [573, 133] on body "**********" at bounding box center [300, 338] width 600 height 784
click at [523, 132] on div at bounding box center [300, 183] width 600 height 367
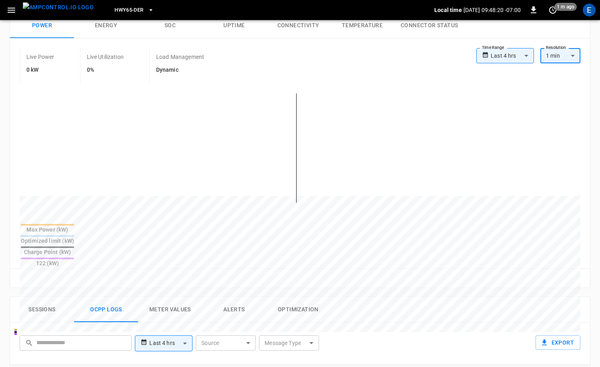
scroll to position [202, 0]
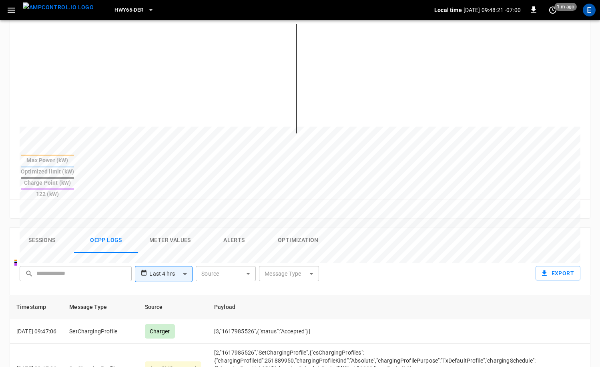
click at [40, 227] on button "Sessions" at bounding box center [42, 240] width 64 height 26
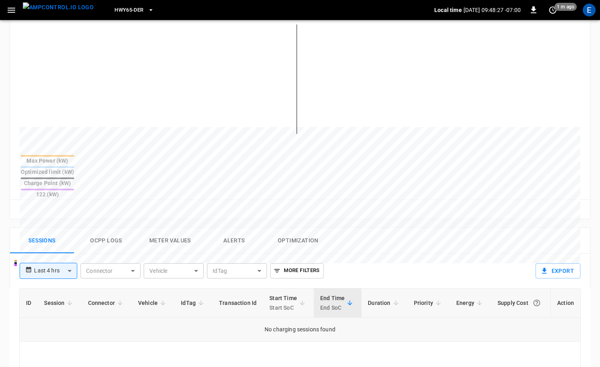
scroll to position [279, 0]
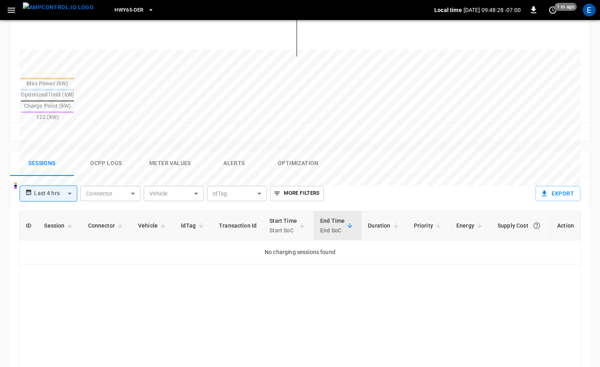
click at [116, 150] on button "Ocpp logs" at bounding box center [106, 163] width 64 height 26
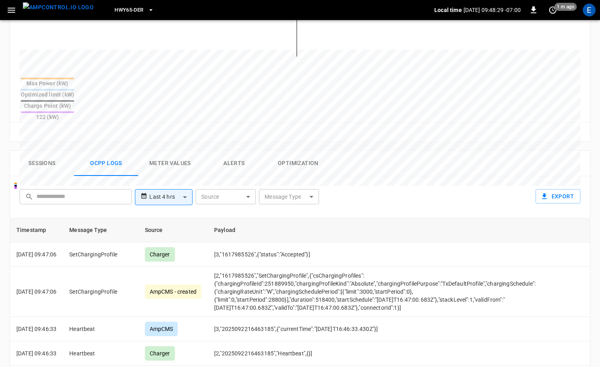
click at [300, 164] on body "**********" at bounding box center [300, 113] width 600 height 784
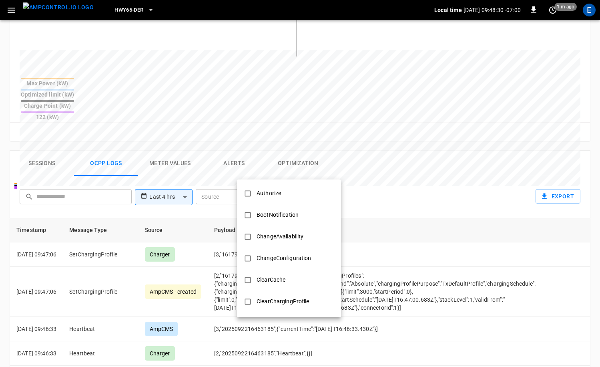
click at [297, 183] on li "Authorize" at bounding box center [289, 193] width 104 height 22
type input "*********"
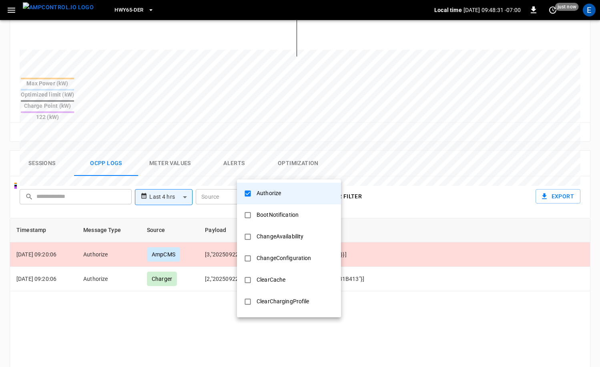
click at [418, 184] on div at bounding box center [300, 183] width 600 height 367
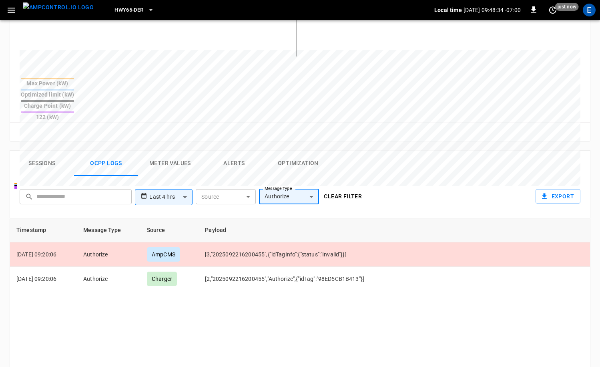
click at [49, 150] on button "Sessions" at bounding box center [42, 163] width 64 height 26
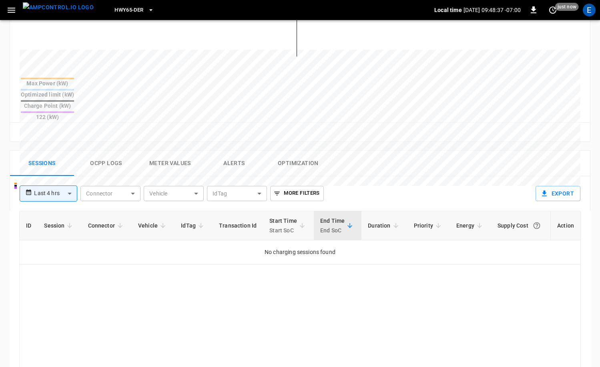
click at [103, 150] on button "Ocpp logs" at bounding box center [106, 163] width 64 height 26
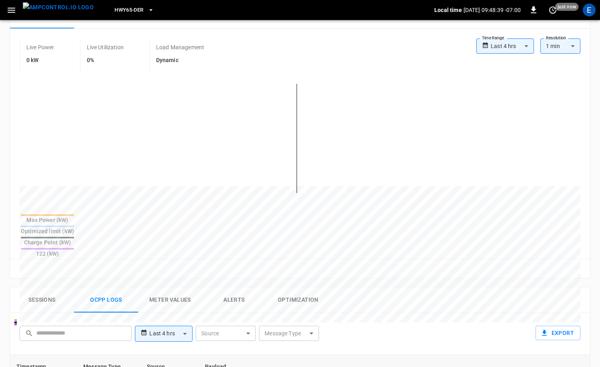
scroll to position [100, 0]
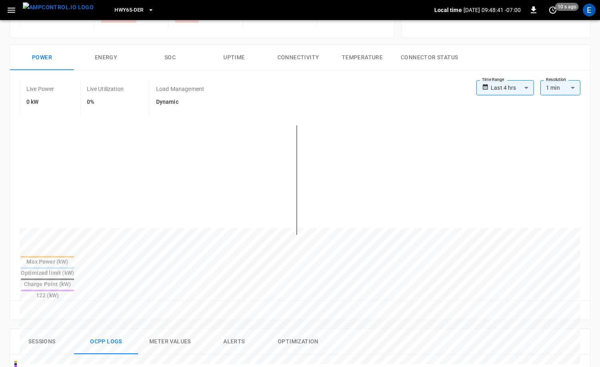
click at [532, 89] on body "**********" at bounding box center [300, 292] width 600 height 784
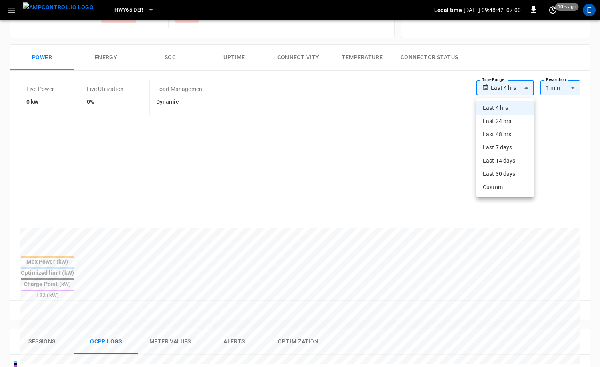
click at [506, 118] on li "Last 24 hrs" at bounding box center [505, 120] width 58 height 13
type input "**********"
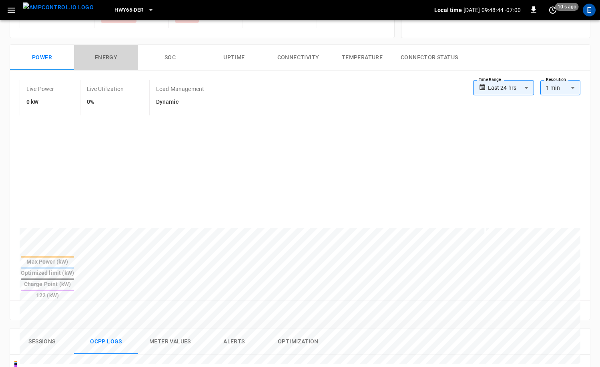
click at [95, 64] on button "Energy" at bounding box center [106, 58] width 64 height 26
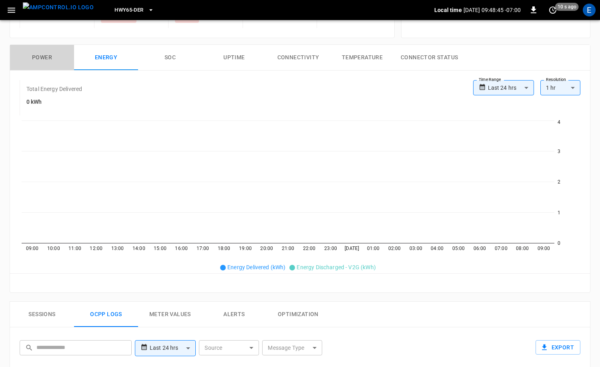
click at [64, 66] on button "Power" at bounding box center [42, 58] width 64 height 26
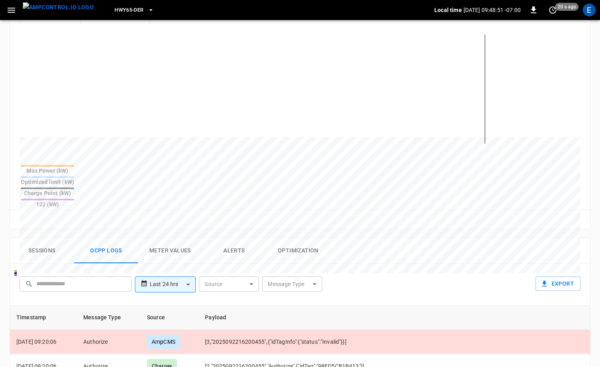
scroll to position [232, 0]
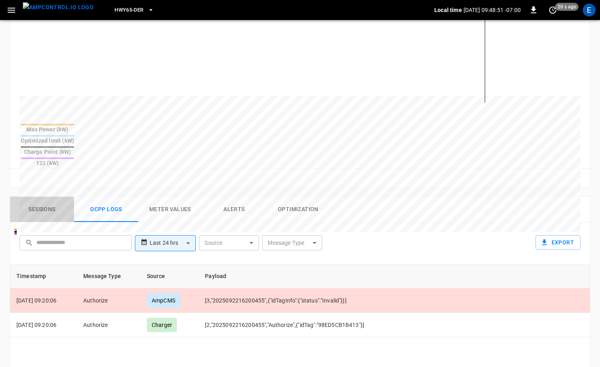
click at [31, 196] on button "Sessions" at bounding box center [42, 209] width 64 height 26
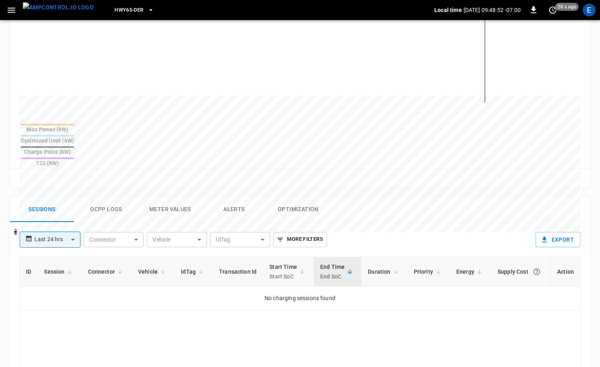
click at [93, 196] on button "Ocpp logs" at bounding box center [106, 209] width 64 height 26
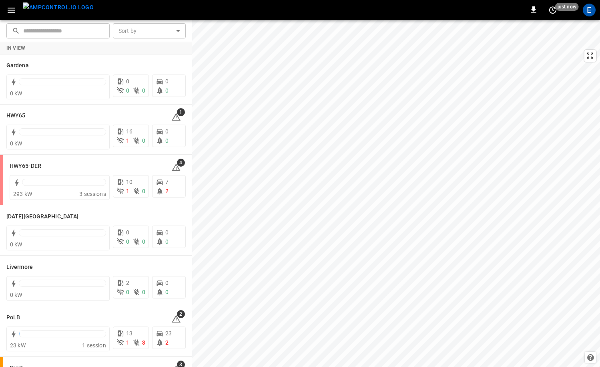
click at [64, 12] on img "menu" at bounding box center [58, 7] width 71 height 10
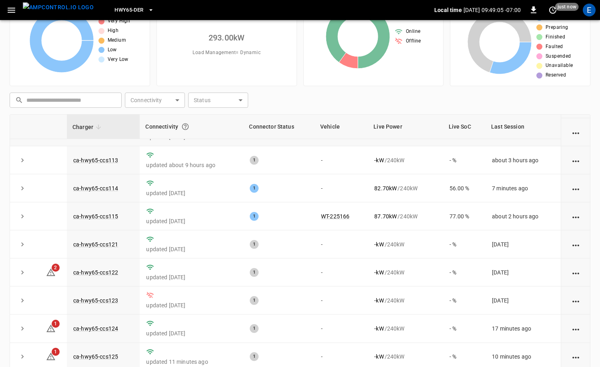
scroll to position [80, 0]
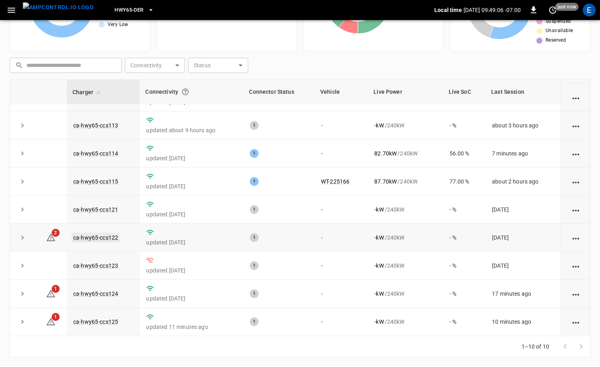
click at [117, 234] on link "ca-hwy65-ccs122" at bounding box center [96, 237] width 48 height 10
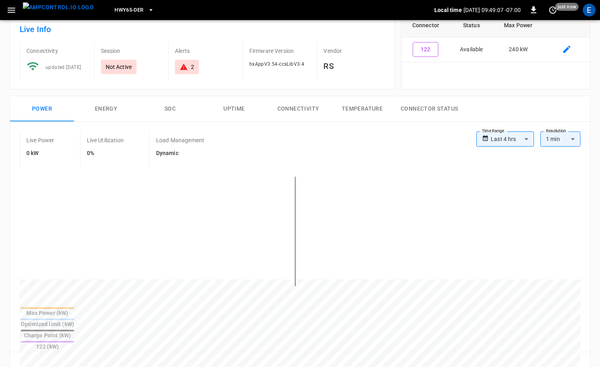
scroll to position [224, 0]
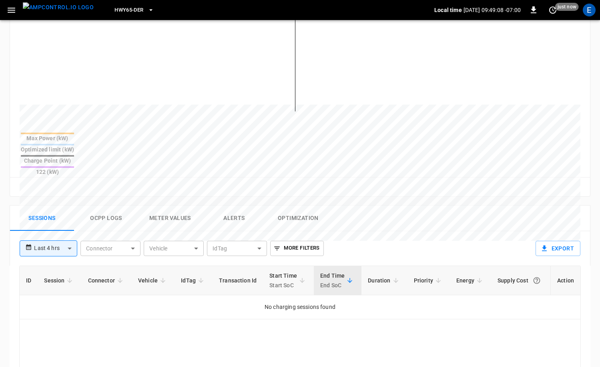
click at [109, 205] on button "Ocpp logs" at bounding box center [106, 218] width 64 height 26
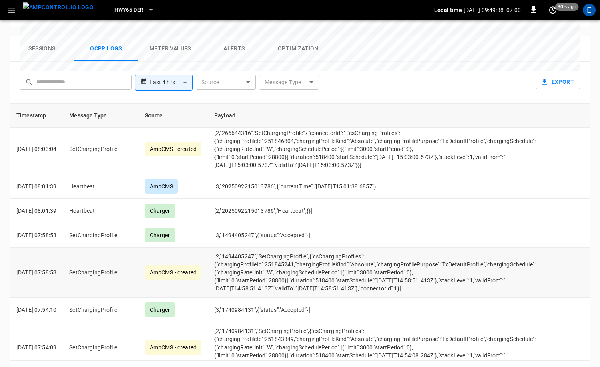
scroll to position [3084, 0]
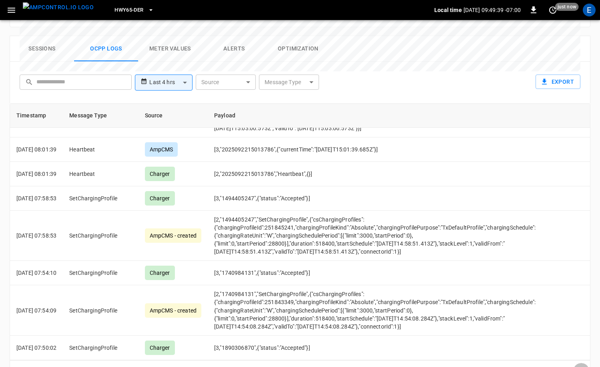
click at [583, 366] on icon "Go to next page" at bounding box center [581, 371] width 10 height 10
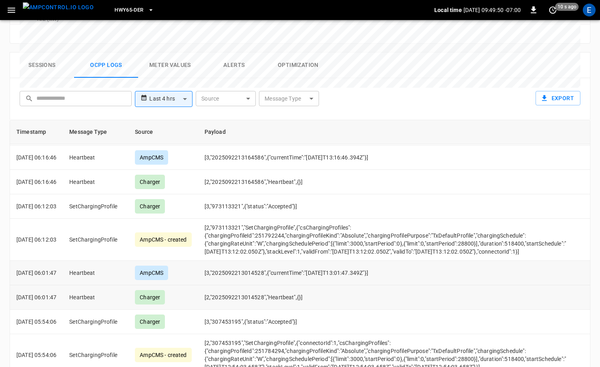
scroll to position [393, 0]
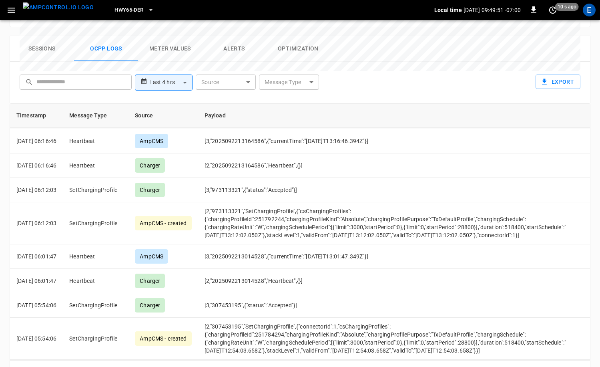
click at [566, 366] on icon "Go to previous page" at bounding box center [565, 371] width 10 height 10
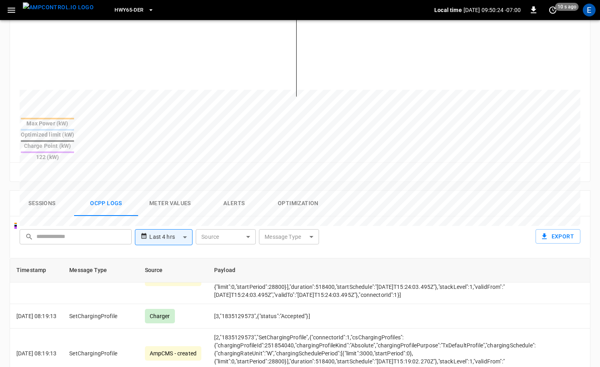
scroll to position [322, 0]
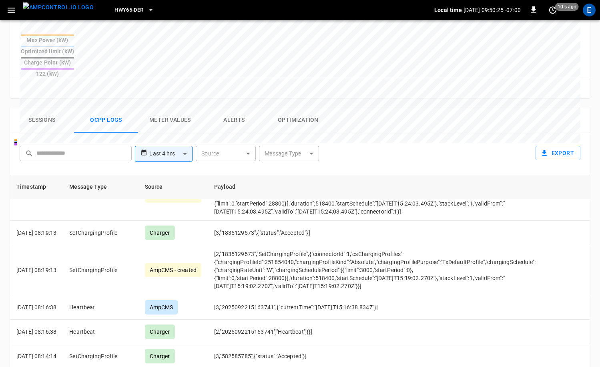
drag, startPoint x: 37, startPoint y: 14, endPoint x: 61, endPoint y: 20, distance: 24.7
click at [37, 12] on img "menu" at bounding box center [58, 7] width 71 height 10
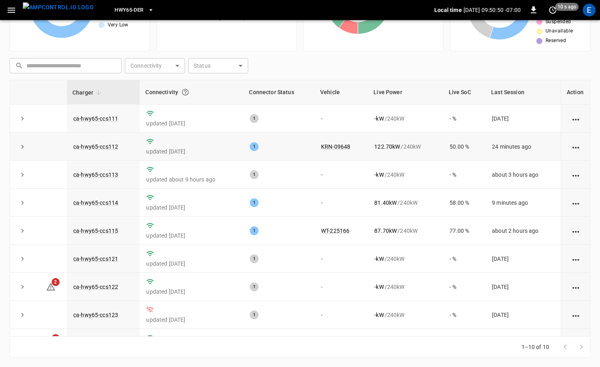
scroll to position [79, 0]
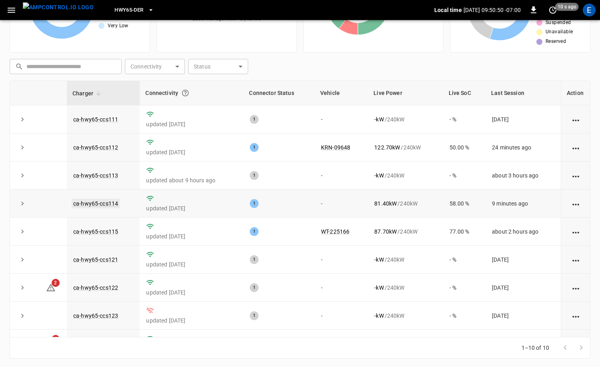
click at [104, 199] on link "ca-hwy65-ccs114" at bounding box center [96, 203] width 48 height 10
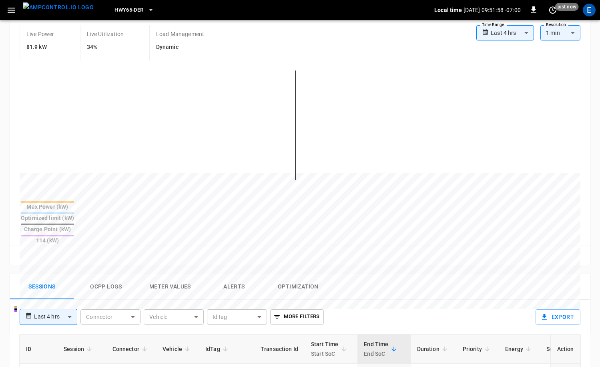
scroll to position [153, 0]
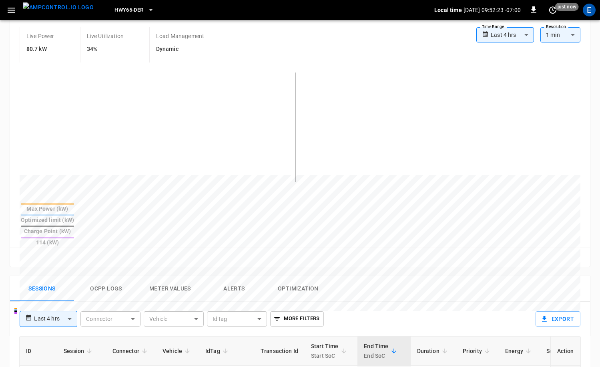
click at [63, 12] on img "menu" at bounding box center [58, 7] width 71 height 10
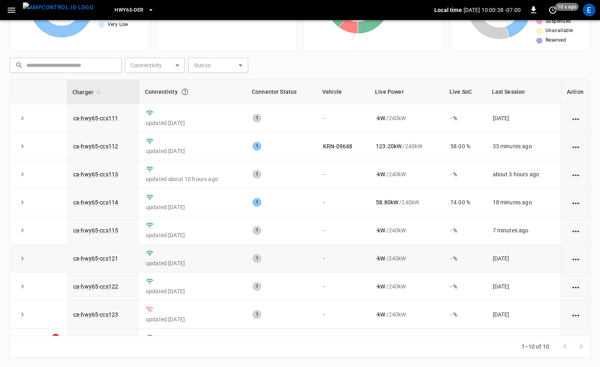
scroll to position [49, 0]
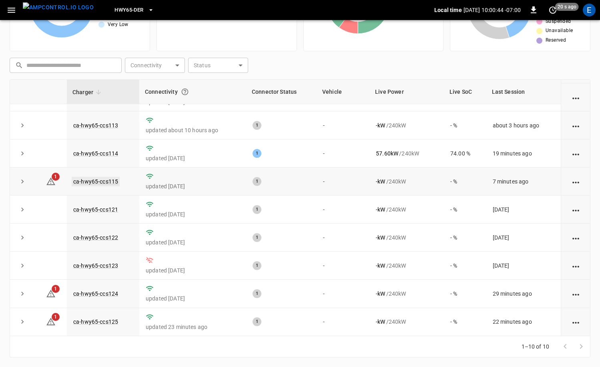
click at [103, 180] on link "ca-hwy65-ccs115" at bounding box center [96, 181] width 48 height 10
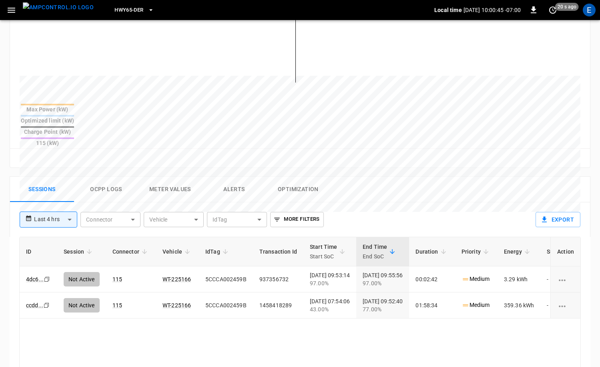
scroll to position [295, 0]
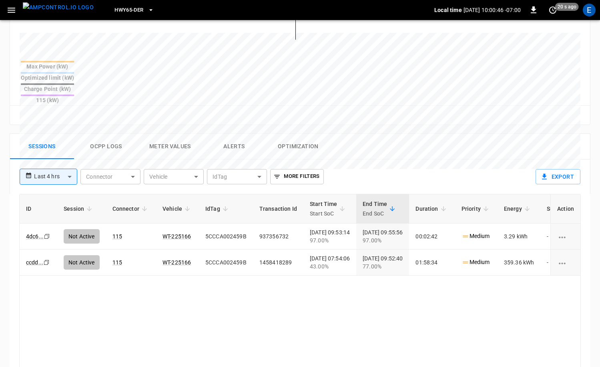
click at [98, 134] on button "Ocpp logs" at bounding box center [106, 147] width 64 height 26
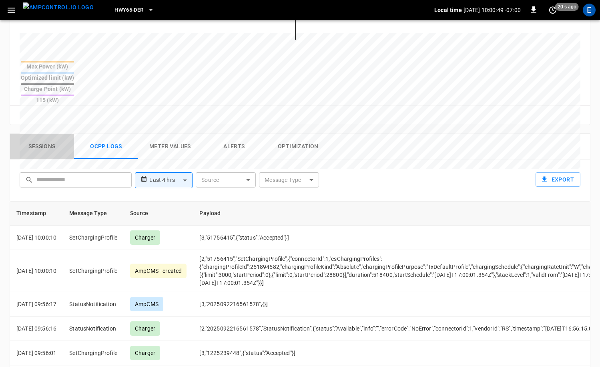
click at [52, 134] on button "Sessions" at bounding box center [42, 147] width 64 height 26
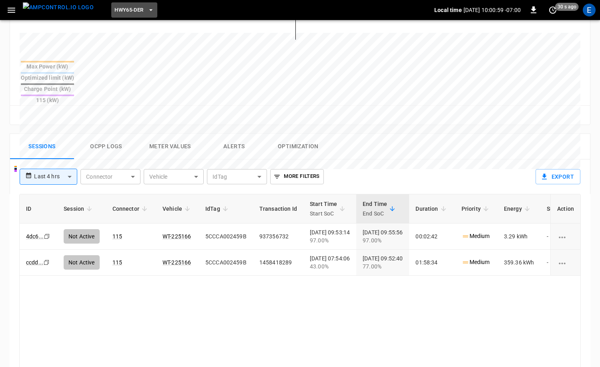
click at [137, 5] on button "HWY65-DER" at bounding box center [134, 10] width 46 height 16
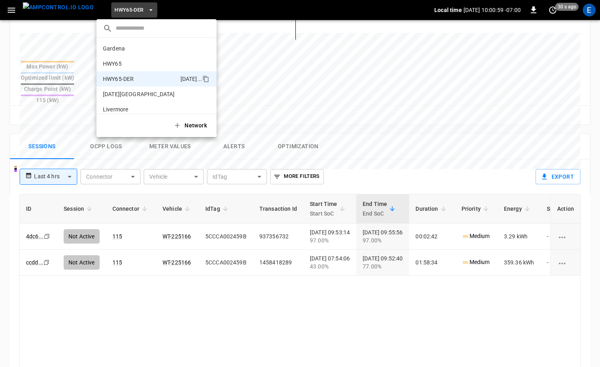
scroll to position [28, 0]
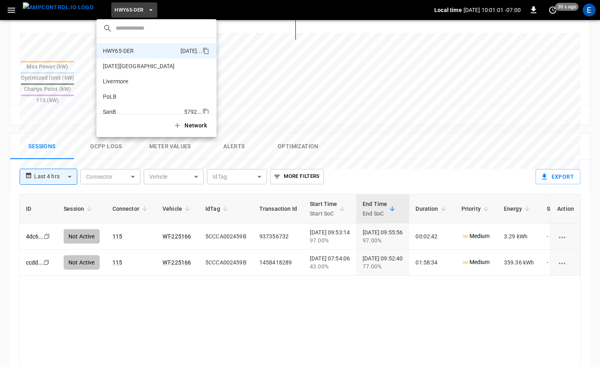
click at [154, 107] on li "SanB 5792 ..." at bounding box center [156, 111] width 120 height 15
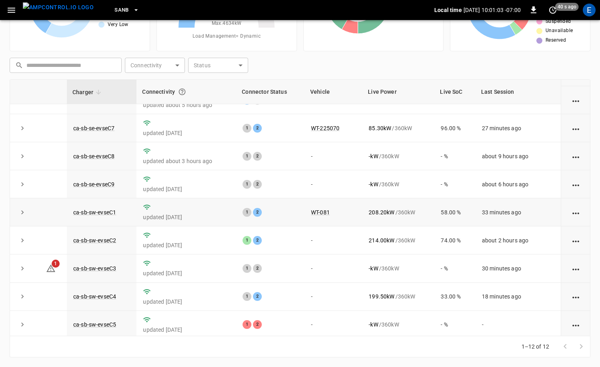
scroll to position [105, 0]
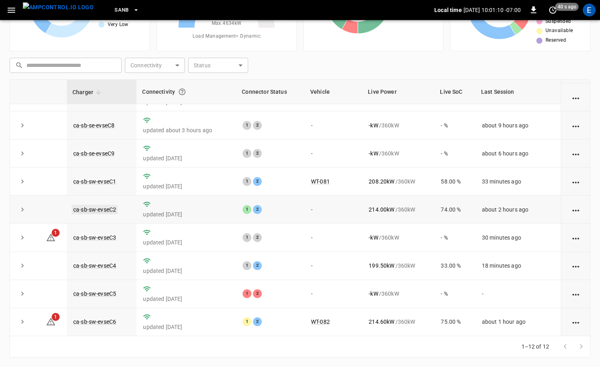
click at [107, 210] on link "ca-sb-sw-evseC2" at bounding box center [95, 209] width 46 height 10
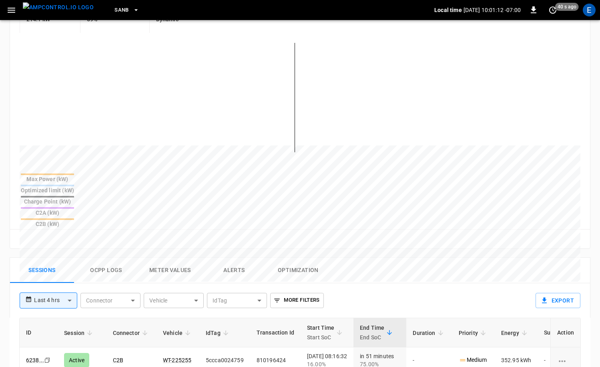
scroll to position [298, 0]
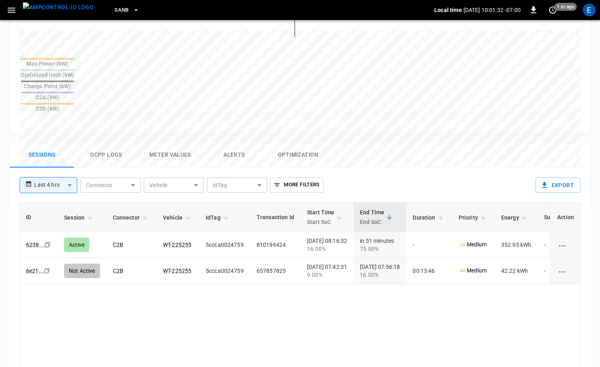
click at [62, 10] on img "menu" at bounding box center [58, 7] width 71 height 10
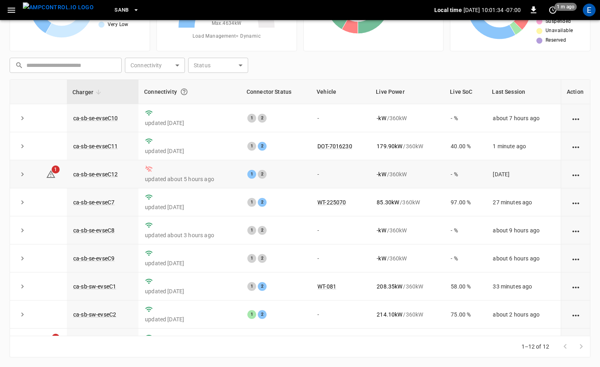
scroll to position [105, 0]
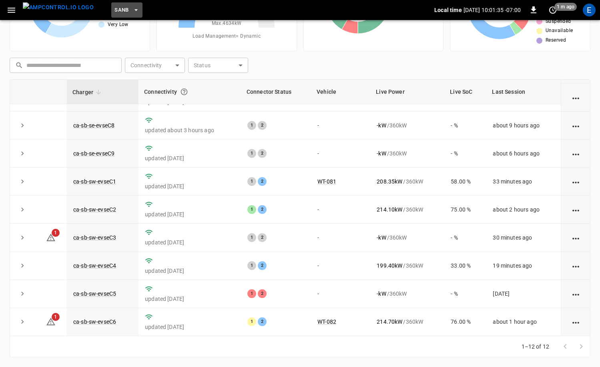
click at [114, 12] on span "SanB" at bounding box center [121, 10] width 14 height 9
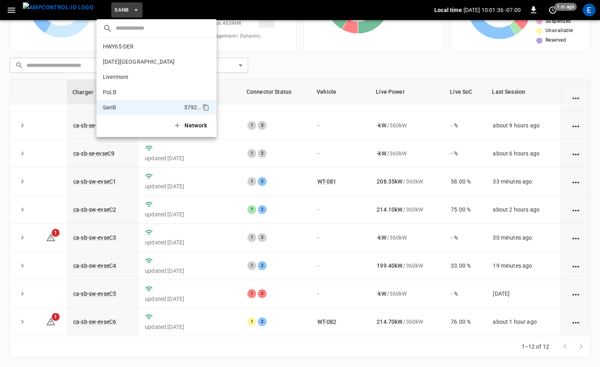
scroll to position [11, 0]
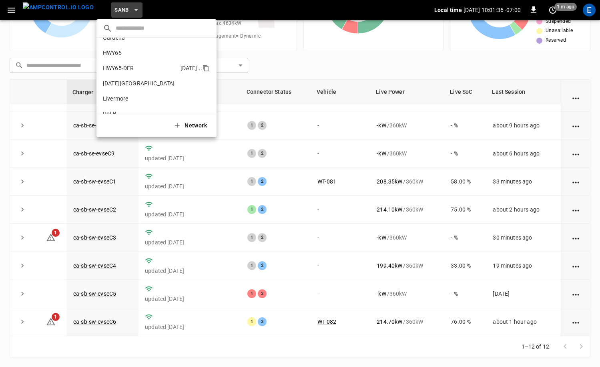
click at [141, 64] on p "HWY65-DER" at bounding box center [140, 68] width 74 height 8
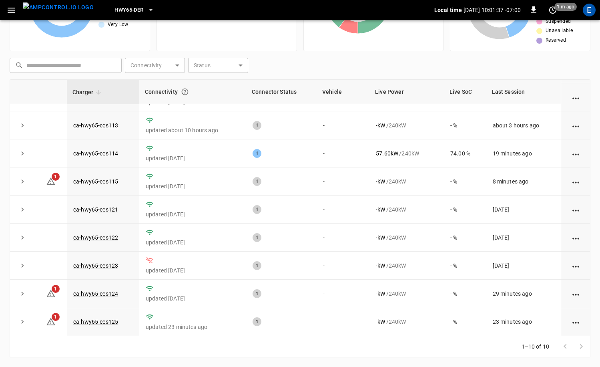
scroll to position [49, 0]
click at [114, 180] on link "ca-hwy65-ccs115" at bounding box center [96, 181] width 48 height 10
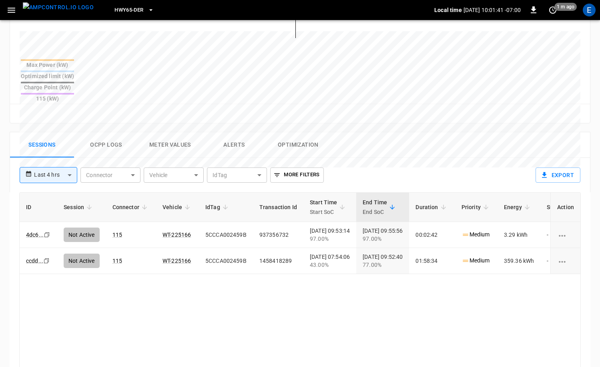
scroll to position [386, 0]
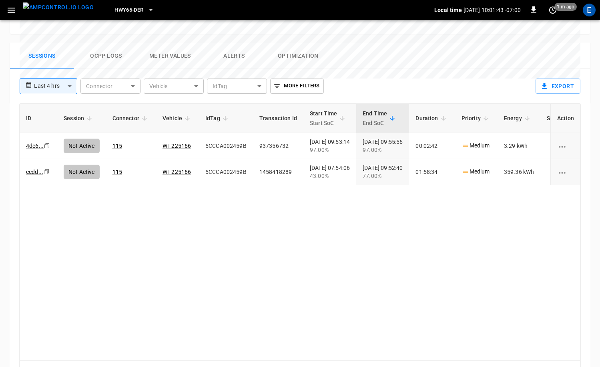
drag, startPoint x: 110, startPoint y: 20, endPoint x: 111, endPoint y: 35, distance: 15.7
click at [110, 20] on div "HWY65-DER Local time [DATE] 10:01:43 -07:00 0 1 m ago E" at bounding box center [300, 10] width 600 height 20
click at [111, 43] on button "Ocpp logs" at bounding box center [106, 56] width 64 height 26
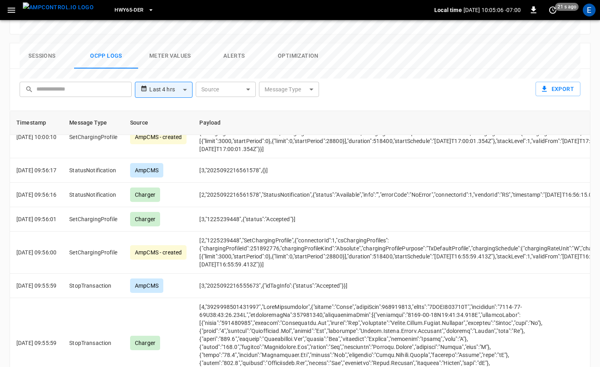
scroll to position [209, 0]
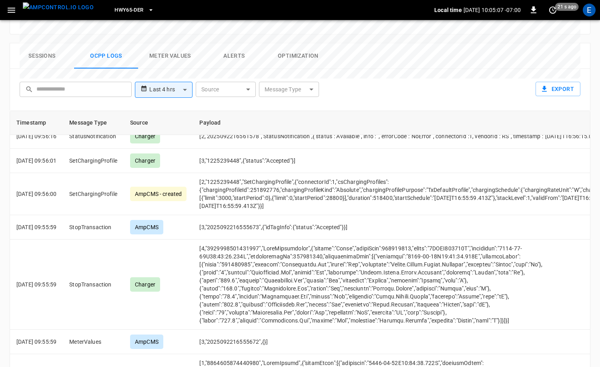
drag, startPoint x: 60, startPoint y: 16, endPoint x: 64, endPoint y: 14, distance: 4.3
click at [60, 12] on img "menu" at bounding box center [58, 7] width 71 height 10
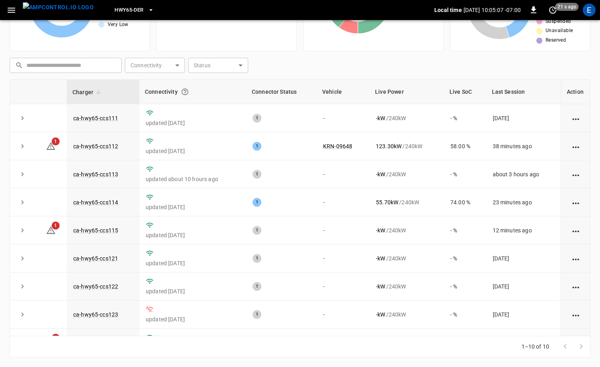
scroll to position [80, 0]
click at [116, 10] on span "HWY65-DER" at bounding box center [128, 10] width 29 height 9
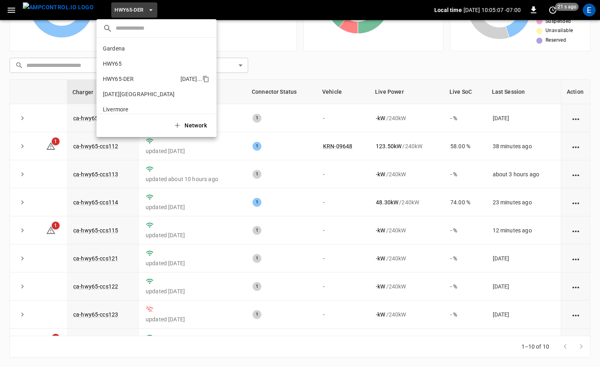
scroll to position [28, 0]
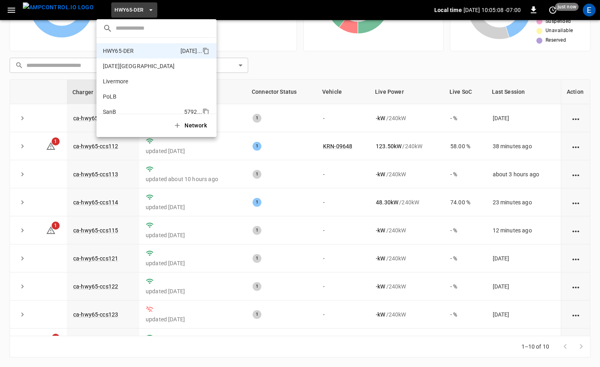
drag, startPoint x: 144, startPoint y: 102, endPoint x: 142, endPoint y: 111, distance: 8.6
click at [144, 102] on li "PoLB 2670 ..." at bounding box center [156, 96] width 120 height 15
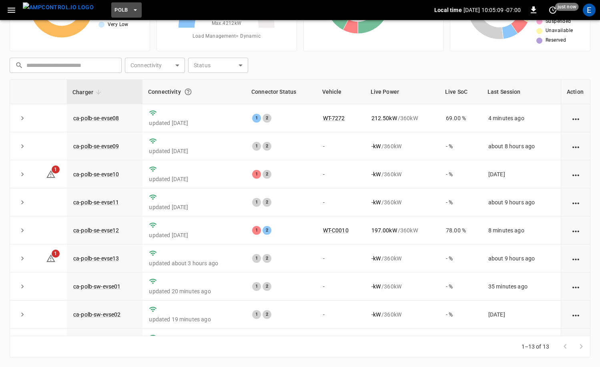
click at [115, 15] on button "PoLB" at bounding box center [126, 10] width 30 height 16
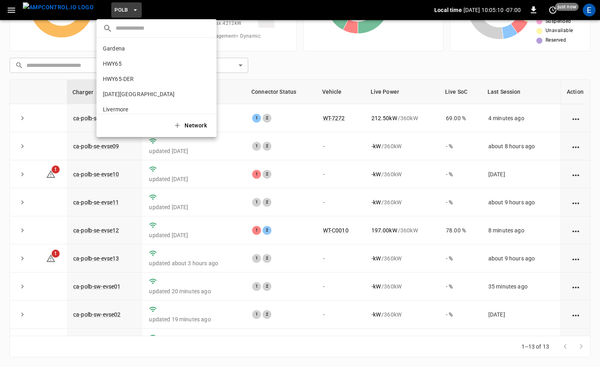
scroll to position [67, 0]
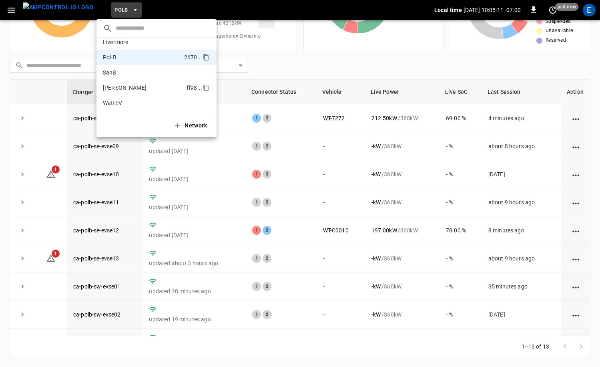
drag, startPoint x: 130, startPoint y: 74, endPoint x: 131, endPoint y: 81, distance: 6.5
click at [130, 74] on p "SanB" at bounding box center [142, 72] width 78 height 8
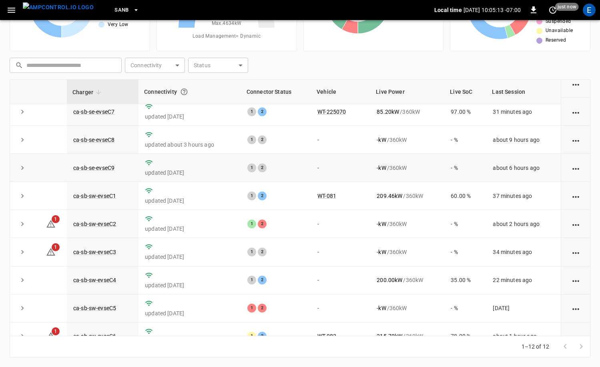
scroll to position [105, 0]
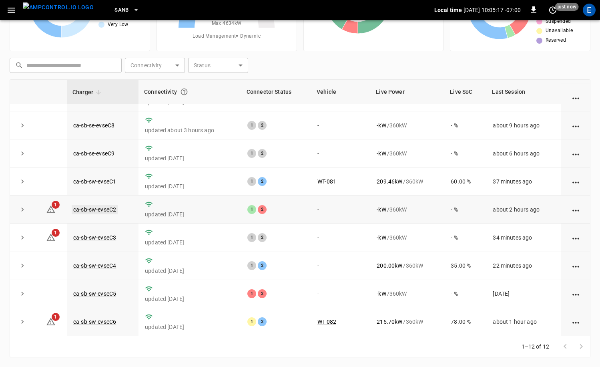
click at [108, 206] on link "ca-sb-sw-evseC2" at bounding box center [95, 209] width 46 height 10
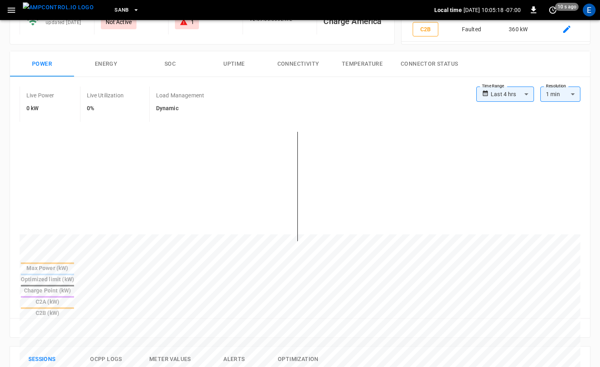
scroll to position [233, 0]
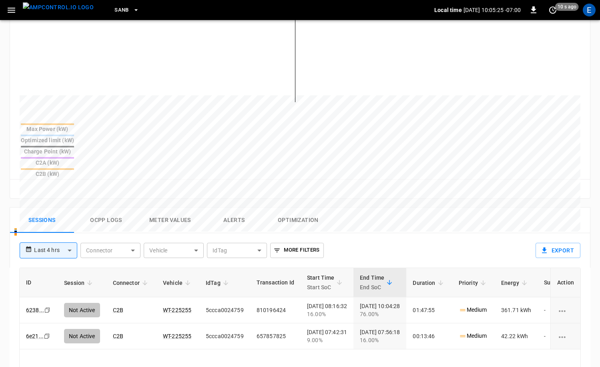
click at [58, 11] on img "menu" at bounding box center [58, 7] width 71 height 10
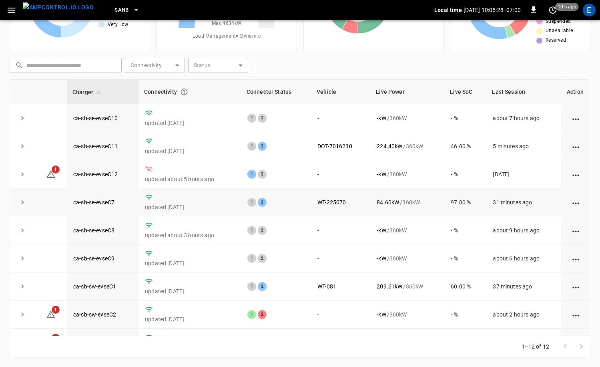
scroll to position [105, 0]
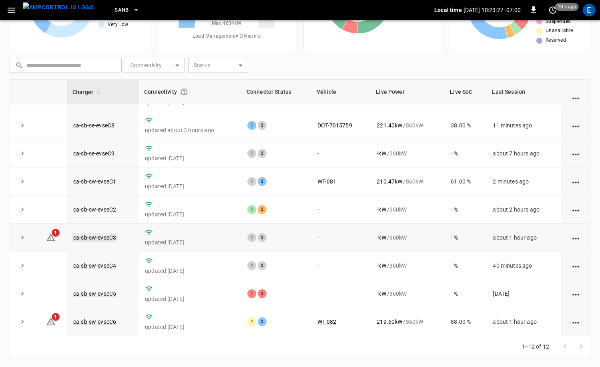
drag, startPoint x: 110, startPoint y: 233, endPoint x: 108, endPoint y: 238, distance: 5.9
click at [110, 233] on td "ca-sb-sw-evseC3" at bounding box center [103, 237] width 72 height 28
click at [108, 238] on link "ca-sb-sw-evseC3" at bounding box center [95, 237] width 46 height 10
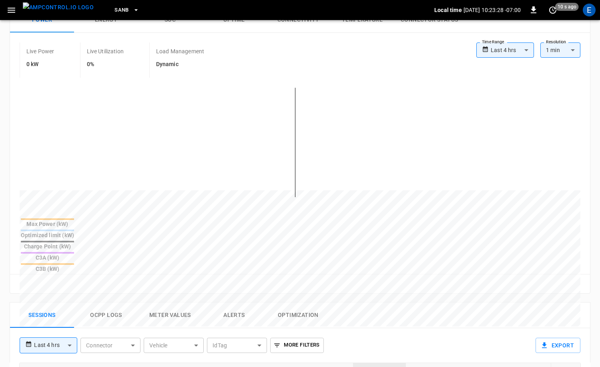
scroll to position [191, 0]
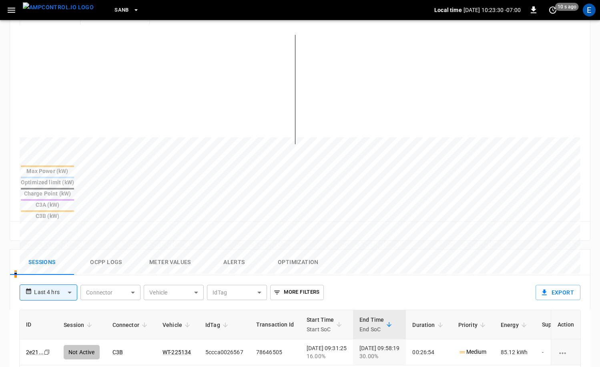
click at [54, 12] on img "menu" at bounding box center [58, 7] width 71 height 10
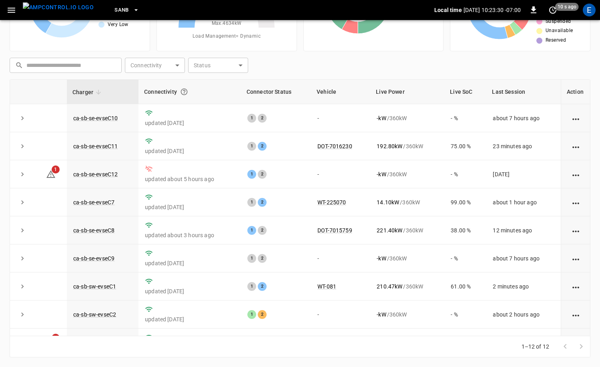
scroll to position [80, 0]
click at [113, 317] on link "ca-sb-sw-evseC2" at bounding box center [95, 314] width 46 height 10
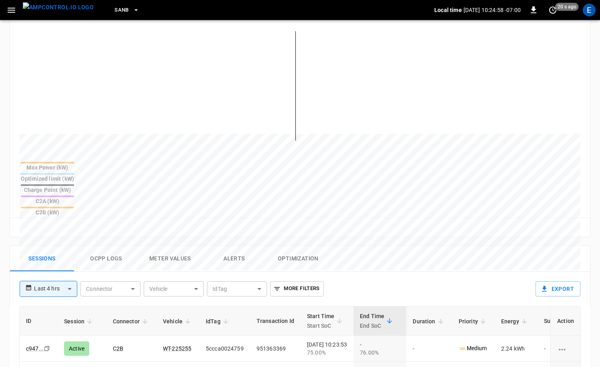
scroll to position [204, 0]
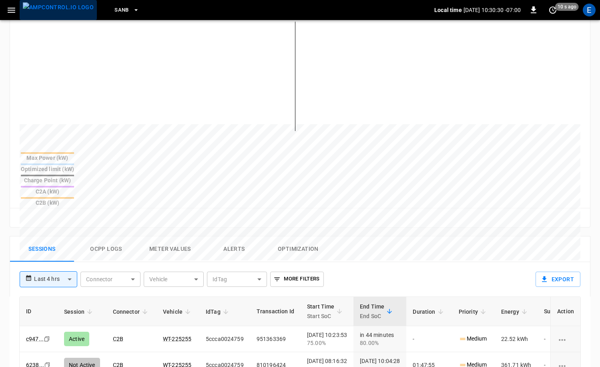
click at [72, 12] on img "menu" at bounding box center [58, 7] width 71 height 10
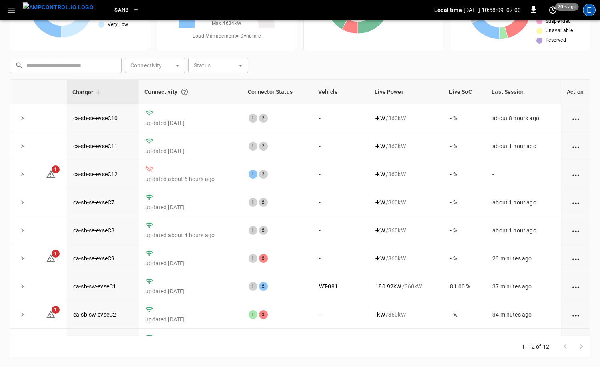
click at [589, 12] on div "E" at bounding box center [589, 10] width 13 height 13
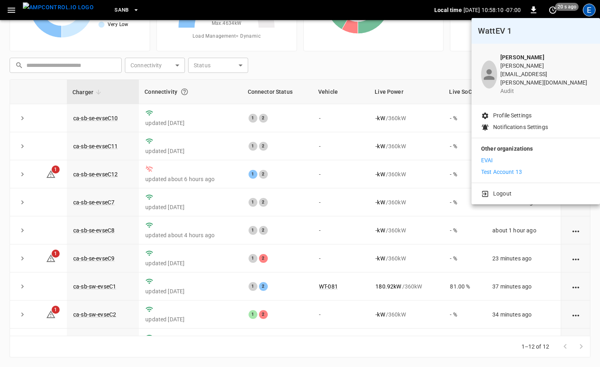
click at [511, 168] on p "Test Account 13" at bounding box center [501, 172] width 41 height 8
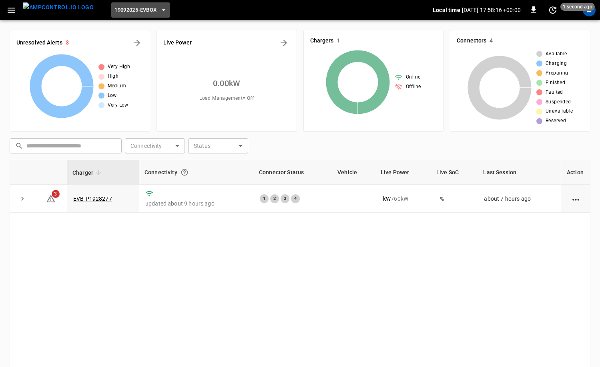
click at [136, 17] on button "19092025-EVBox" at bounding box center [140, 10] width 59 height 16
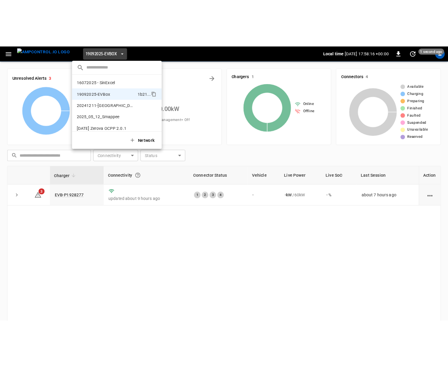
scroll to position [13, 0]
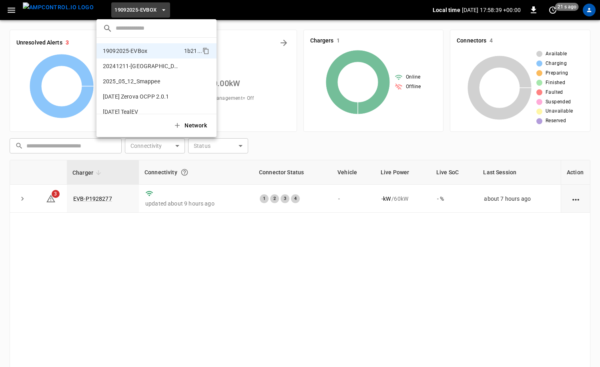
drag, startPoint x: 429, startPoint y: 22, endPoint x: 411, endPoint y: 22, distance: 18.4
click at [429, 22] on div at bounding box center [300, 183] width 600 height 367
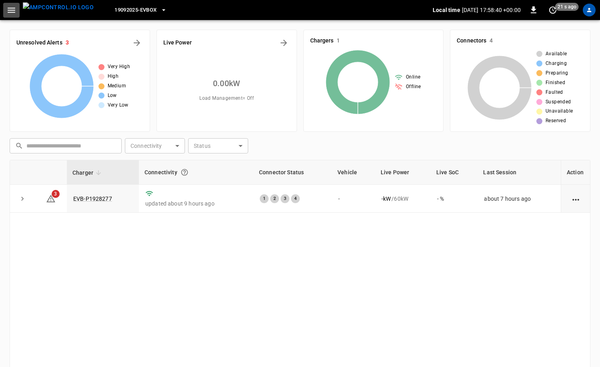
click at [9, 10] on icon "button" at bounding box center [12, 10] width 8 height 5
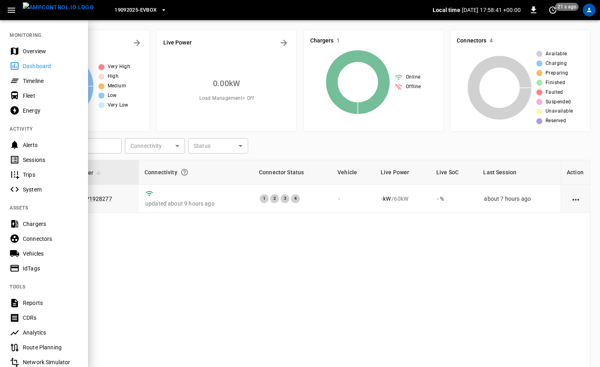
click at [44, 50] on div "Overview" at bounding box center [51, 51] width 56 height 8
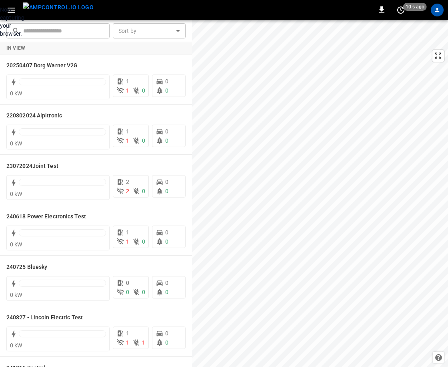
click at [0, 38] on div "Now capturing your browser." at bounding box center [0, 22] width 0 height 32
click at [437, 10] on icon "profile-icon" at bounding box center [437, 10] width 4 height 4
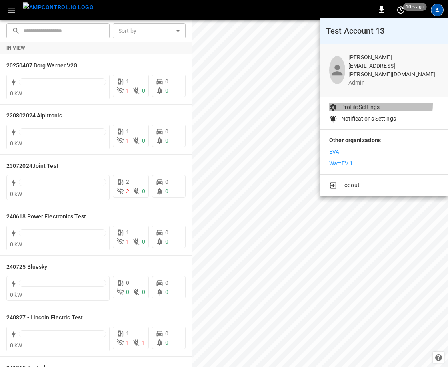
click at [359, 103] on p "Profile Settings" at bounding box center [360, 107] width 38 height 8
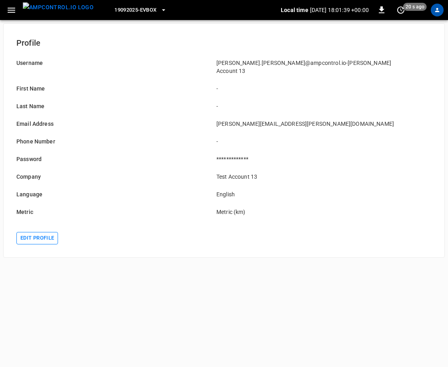
click at [52, 232] on button "Edit profile" at bounding box center [37, 238] width 42 height 12
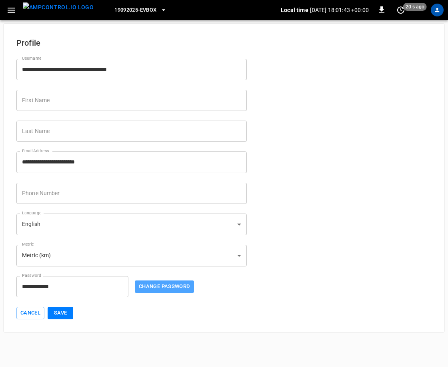
click at [171, 288] on button "Change Password" at bounding box center [164, 286] width 59 height 12
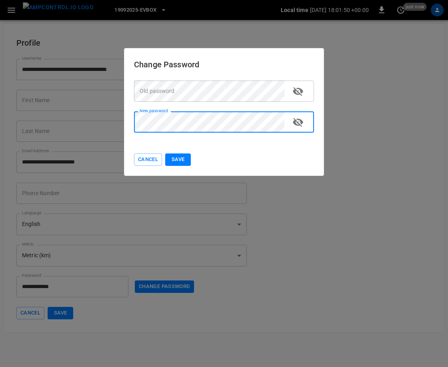
click at [151, 118] on div "New password New password" at bounding box center [224, 121] width 180 height 21
click at [170, 163] on button "Save" at bounding box center [178, 159] width 26 height 12
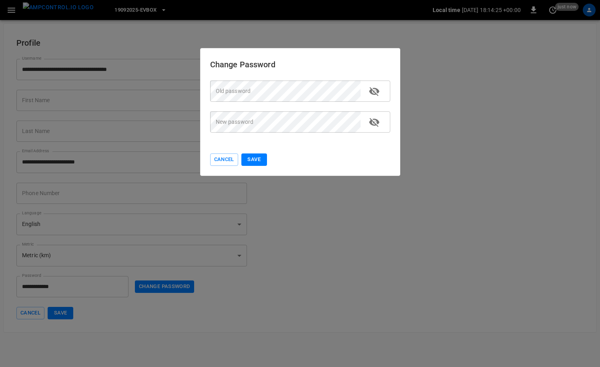
click at [228, 158] on button "Cancel" at bounding box center [224, 159] width 28 height 12
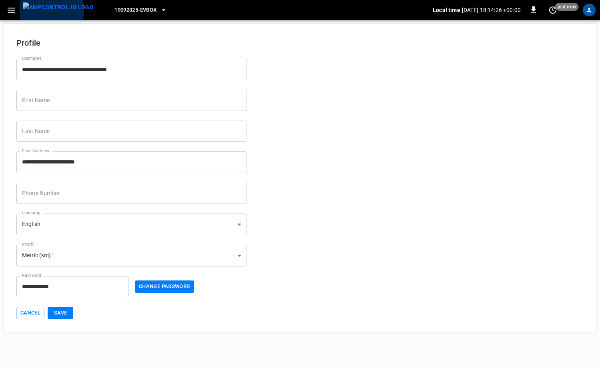
click at [42, 10] on img "menu" at bounding box center [58, 7] width 71 height 10
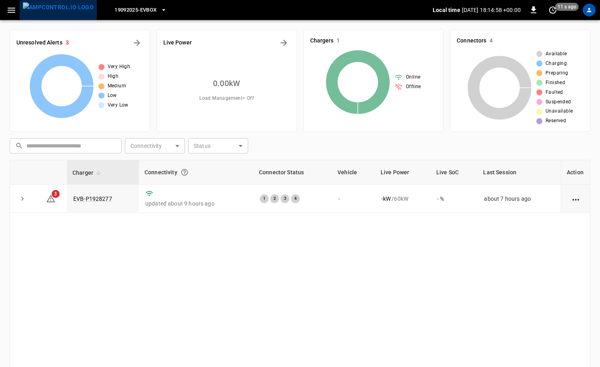
click at [61, 12] on img "menu" at bounding box center [58, 7] width 71 height 10
click at [10, 10] on icon "button" at bounding box center [12, 10] width 8 height 5
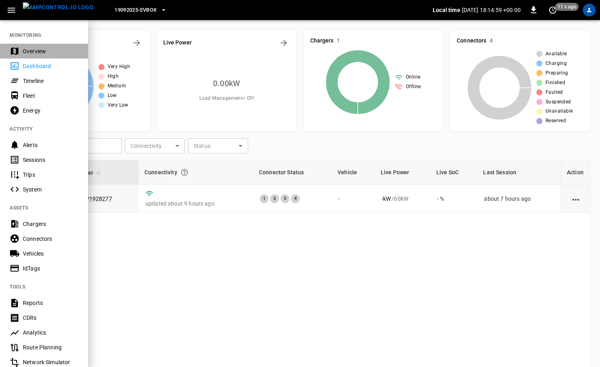
click at [30, 56] on div "Overview" at bounding box center [44, 51] width 88 height 15
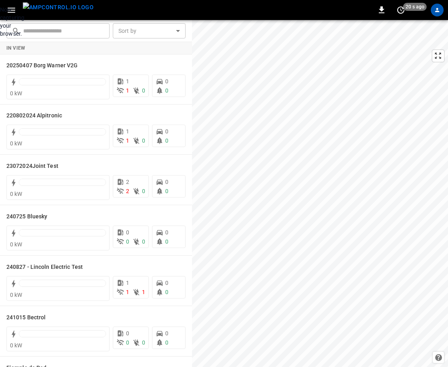
click at [0, 38] on div "Now capturing your browser." at bounding box center [0, 22] width 0 height 32
click at [438, 12] on icon "profile-icon" at bounding box center [438, 10] width 6 height 6
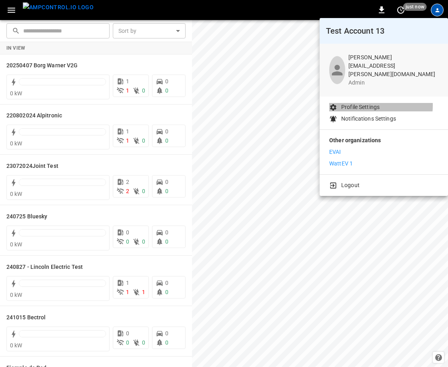
click at [368, 103] on p "Profile Settings" at bounding box center [360, 107] width 38 height 8
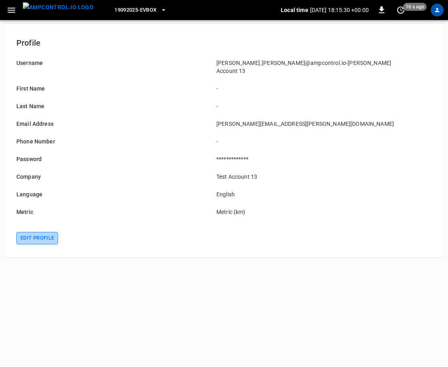
click at [47, 232] on button "Edit profile" at bounding box center [37, 238] width 42 height 12
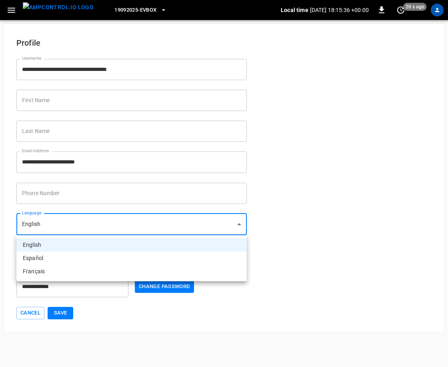
click at [238, 222] on body "**********" at bounding box center [224, 166] width 448 height 332
click at [82, 260] on li "Español" at bounding box center [131, 257] width 230 height 13
type input "**"
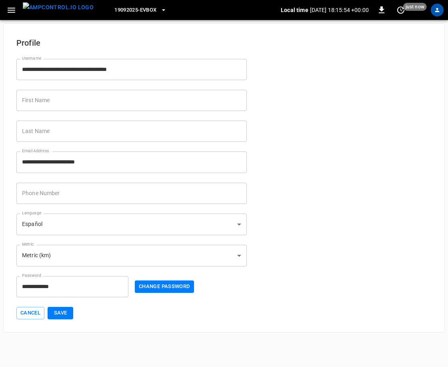
click at [78, 312] on div "Cancel Save" at bounding box center [223, 308] width 415 height 22
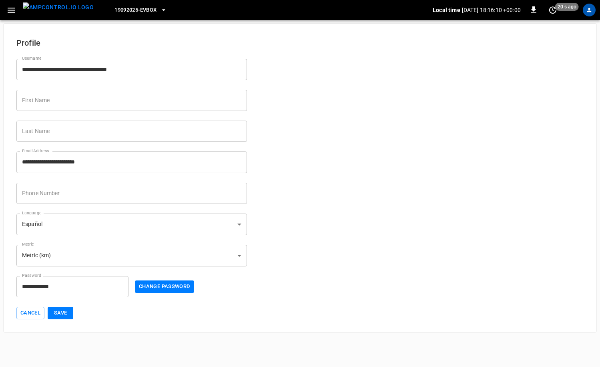
click at [26, 305] on div "Cancel Save" at bounding box center [299, 308] width 567 height 22
click at [30, 309] on button "Cancel" at bounding box center [30, 313] width 28 height 12
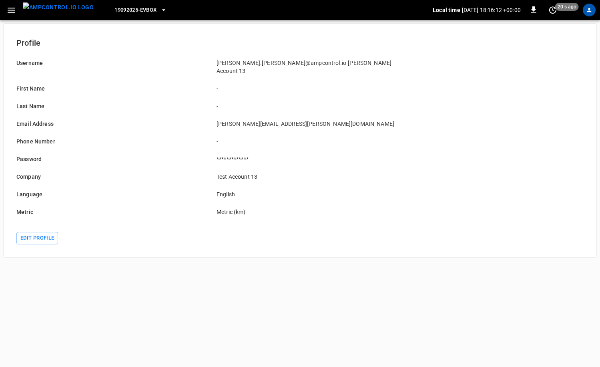
click at [58, 6] on img "menu" at bounding box center [58, 7] width 71 height 10
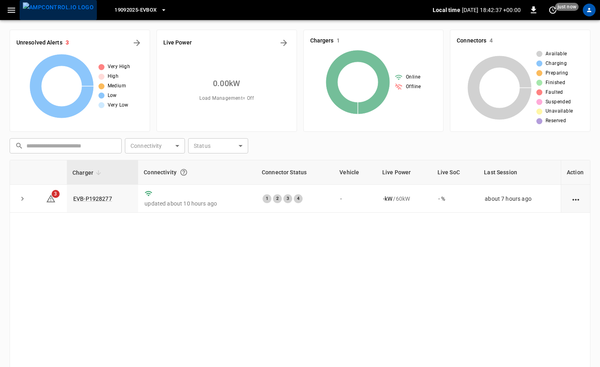
click at [59, 7] on img "menu" at bounding box center [58, 7] width 71 height 10
click at [13, 14] on icon "button" at bounding box center [11, 10] width 10 height 10
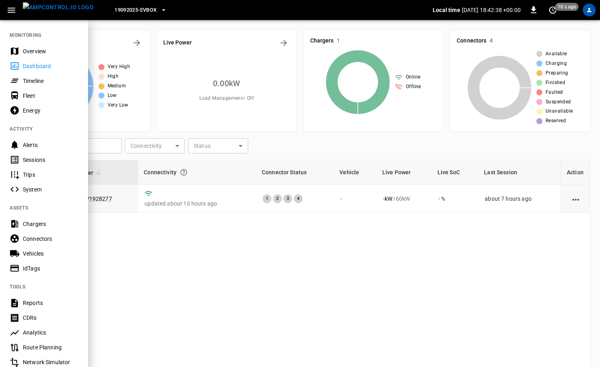
click at [43, 32] on nav "MONITORING Overview Dashboard Timeline Fleet Energy ACTIVITY Alerts Sessions Tr…" at bounding box center [44, 235] width 88 height 432
click at [40, 46] on div "Overview" at bounding box center [44, 51] width 88 height 15
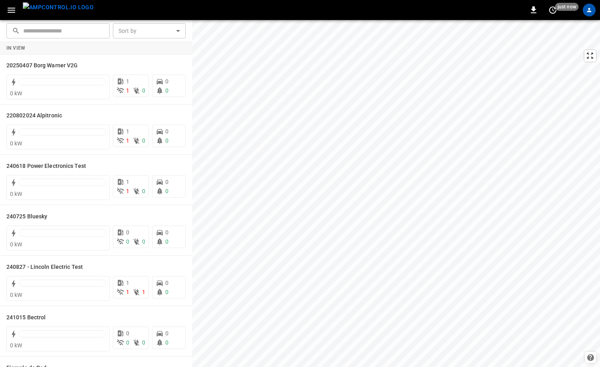
click at [15, 9] on icon "button" at bounding box center [11, 10] width 10 height 10
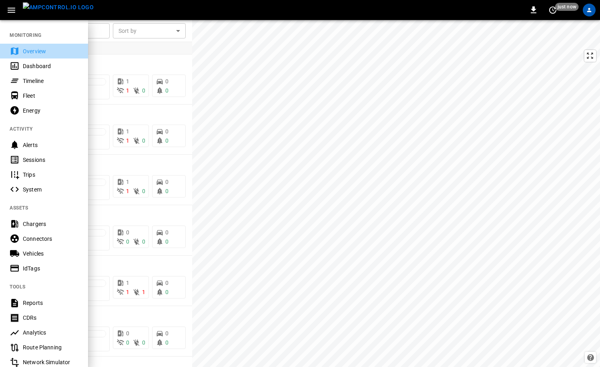
click at [49, 46] on div "Overview" at bounding box center [44, 51] width 88 height 15
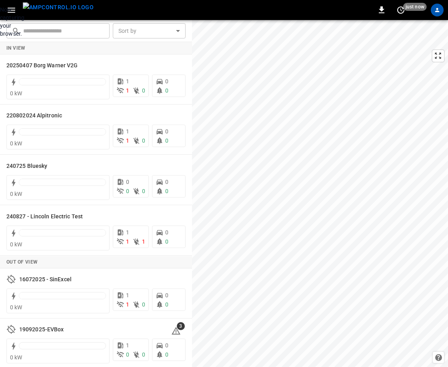
click at [0, 38] on div "Now capturing your browser." at bounding box center [0, 22] width 0 height 32
click at [436, 11] on icon "profile-icon" at bounding box center [437, 10] width 4 height 4
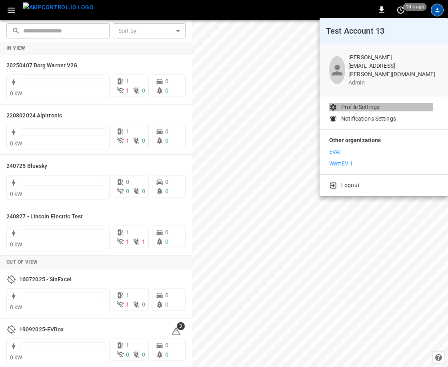
click at [381, 103] on li "Profile Settings" at bounding box center [383, 107] width 109 height 8
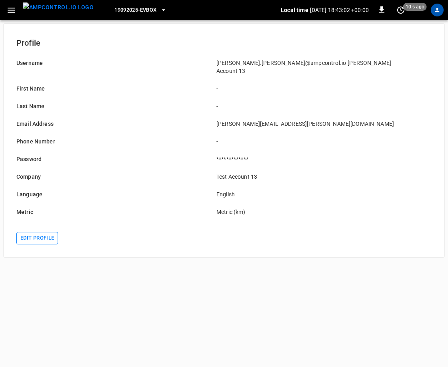
click at [52, 232] on button "Edit profile" at bounding box center [37, 238] width 42 height 12
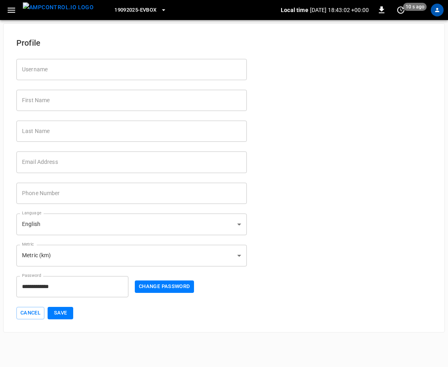
type input "**********"
click at [171, 255] on body "**********" at bounding box center [224, 166] width 448 height 332
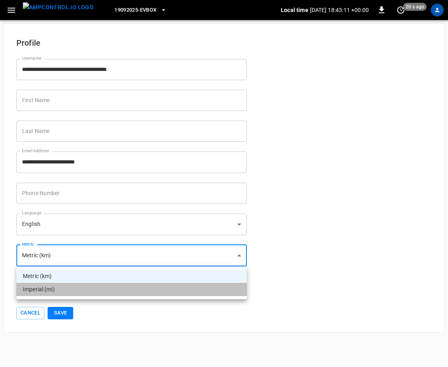
click at [131, 285] on li "Imperial (mi)" at bounding box center [131, 289] width 230 height 13
type input "*****"
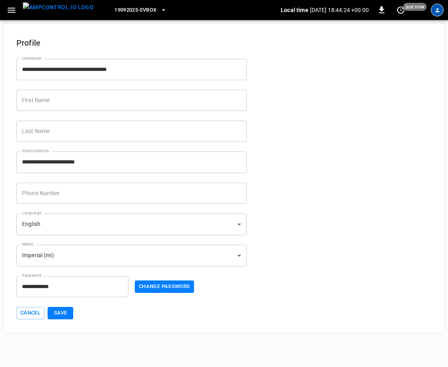
click at [436, 8] on icon "profile-icon" at bounding box center [438, 10] width 6 height 6
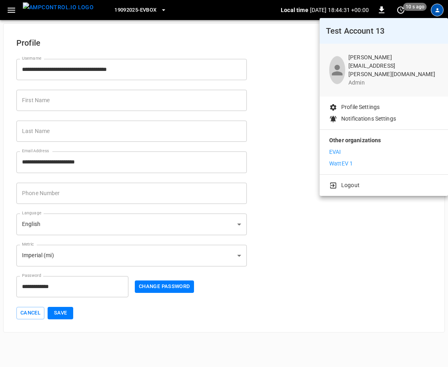
click at [393, 237] on div at bounding box center [224, 183] width 448 height 367
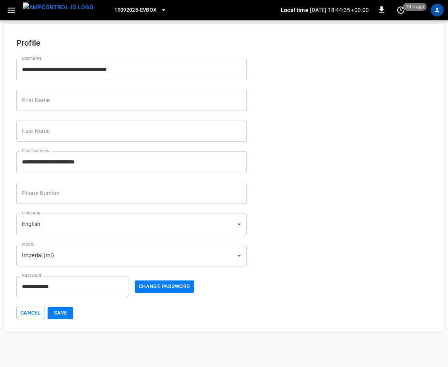
click at [76, 317] on div "Cancel Save" at bounding box center [223, 308] width 415 height 22
